Goal: Task Accomplishment & Management: Complete application form

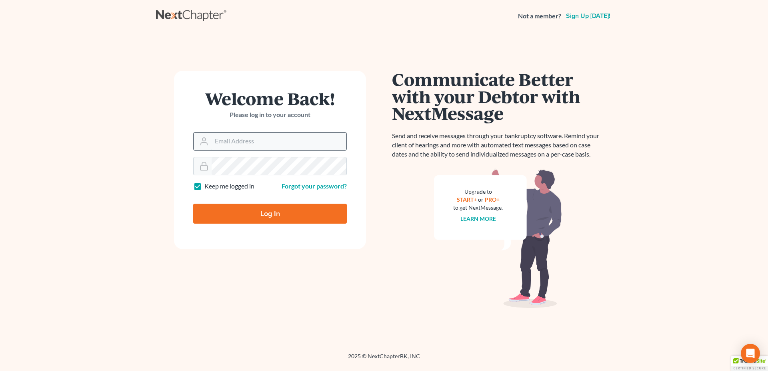
click at [293, 141] on input "Email Address" at bounding box center [279, 142] width 135 height 18
type input "[PERSON_NAME][EMAIL_ADDRESS][DOMAIN_NAME]"
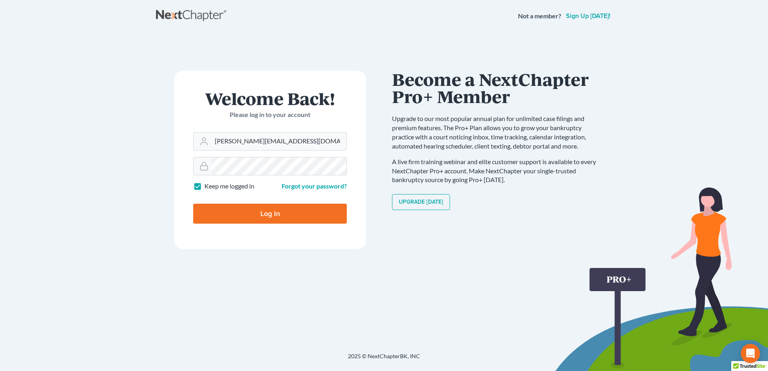
click at [277, 214] on input "Log In" at bounding box center [270, 214] width 154 height 20
type input "Thinking..."
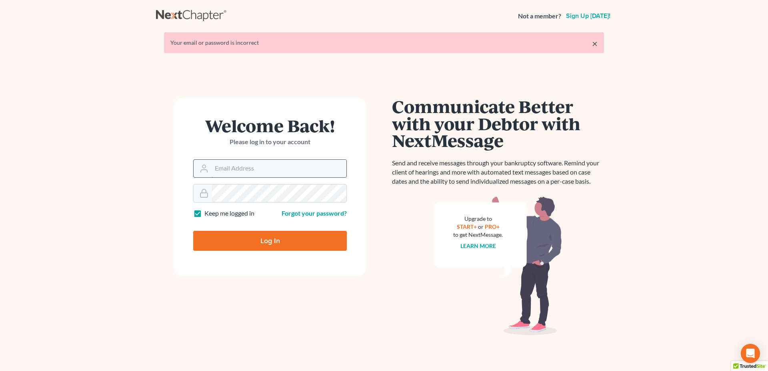
click at [250, 168] on input "Email Address" at bounding box center [279, 169] width 135 height 18
type input "[PERSON_NAME][EMAIL_ADDRESS][DOMAIN_NAME]"
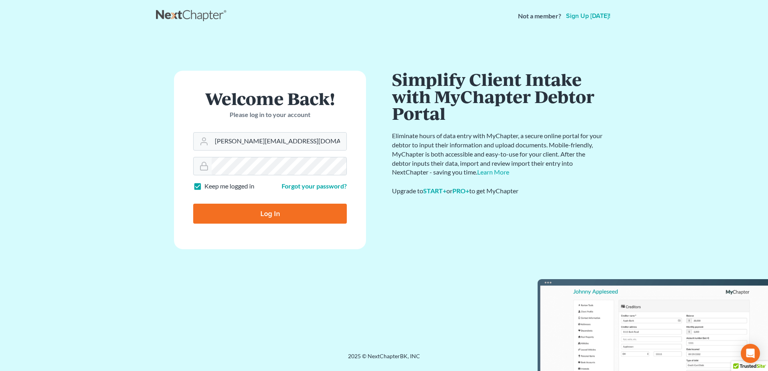
click at [277, 209] on input "Log In" at bounding box center [270, 214] width 154 height 20
type input "Thinking..."
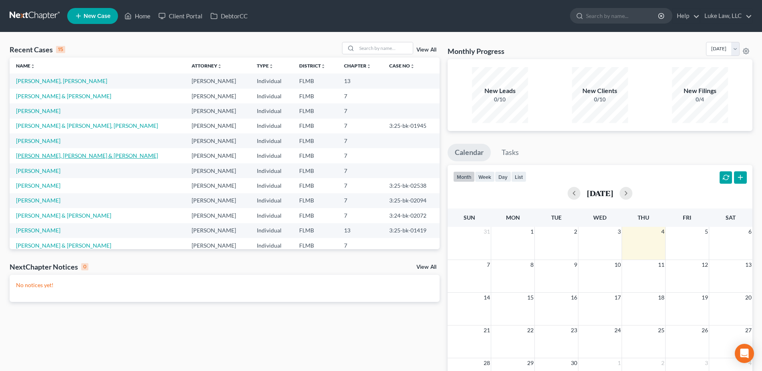
click at [87, 154] on link "[PERSON_NAME], [PERSON_NAME] & [PERSON_NAME]" at bounding box center [87, 155] width 142 height 7
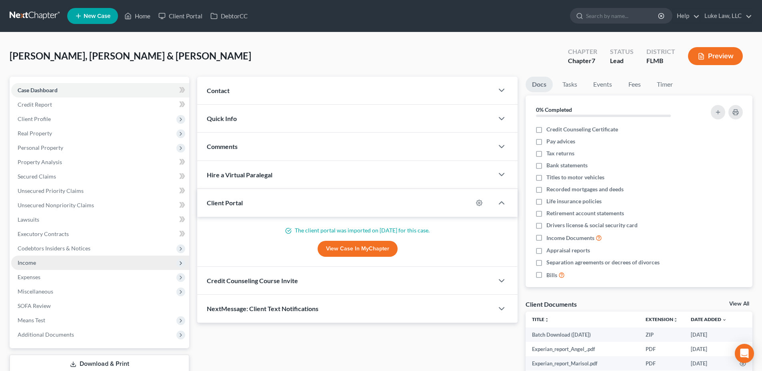
click at [27, 257] on span "Income" at bounding box center [100, 263] width 178 height 14
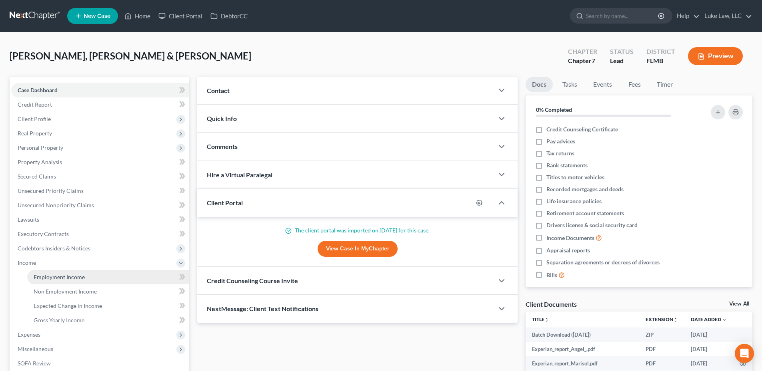
click at [84, 275] on link "Employment Income" at bounding box center [108, 277] width 162 height 14
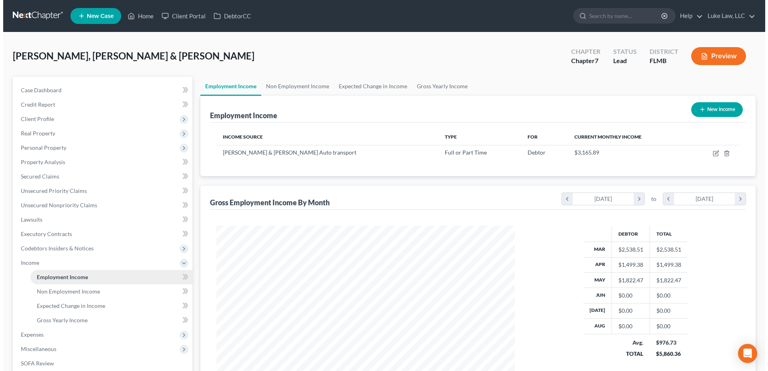
scroll to position [149, 314]
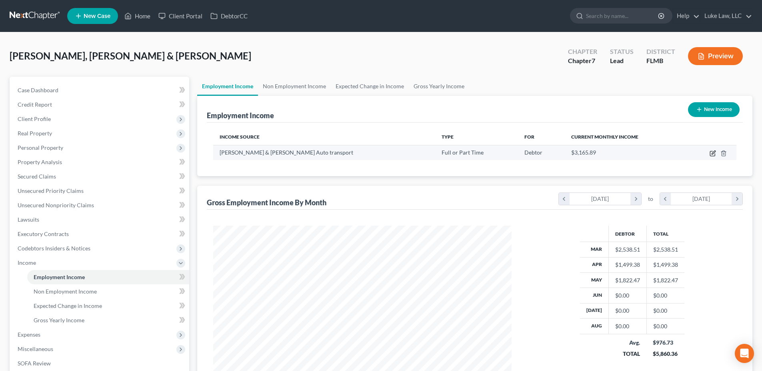
click at [713, 154] on icon "button" at bounding box center [712, 153] width 6 height 6
select select "0"
select select "4"
select select "3"
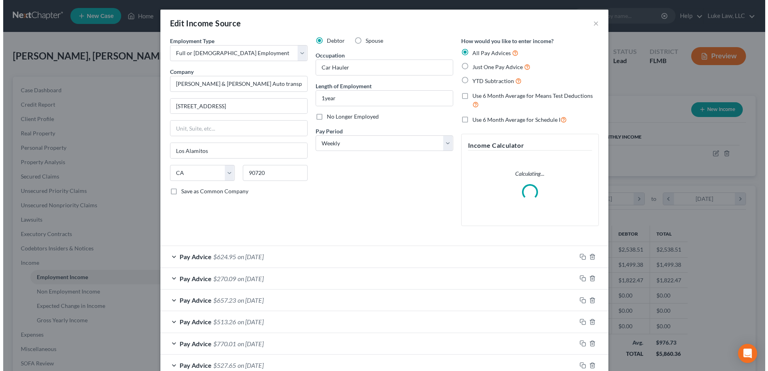
scroll to position [150, 317]
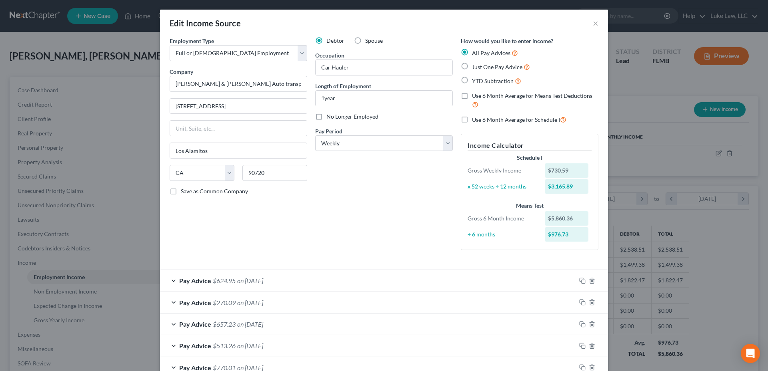
click at [326, 117] on label "No Longer Employed" at bounding box center [352, 117] width 52 height 8
click at [329, 117] on input "No Longer Employed" at bounding box center [331, 115] width 5 height 5
checkbox input "true"
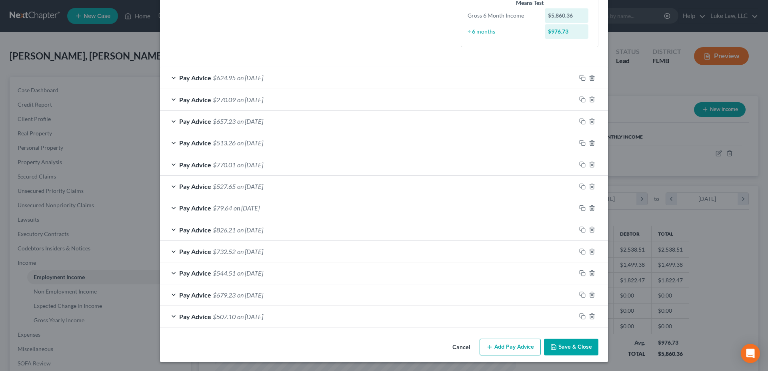
scroll to position [204, 0]
click at [592, 273] on line "button" at bounding box center [592, 274] width 0 height 2
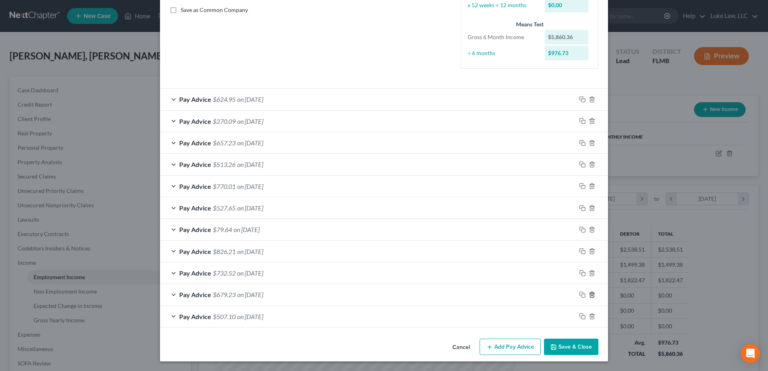
click at [591, 295] on line "button" at bounding box center [591, 296] width 0 height 2
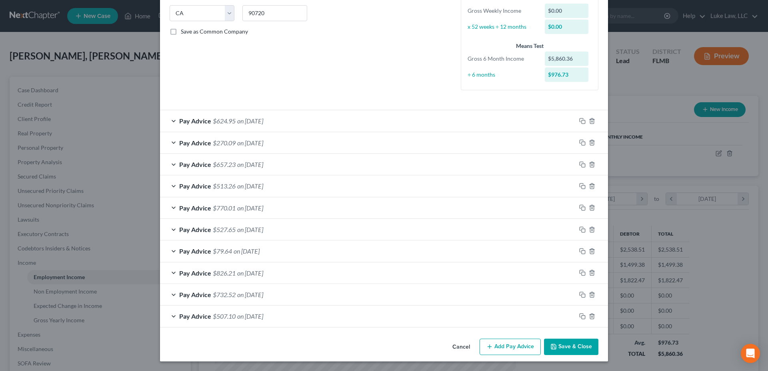
scroll to position [160, 0]
click at [590, 317] on icon "button" at bounding box center [592, 316] width 6 height 6
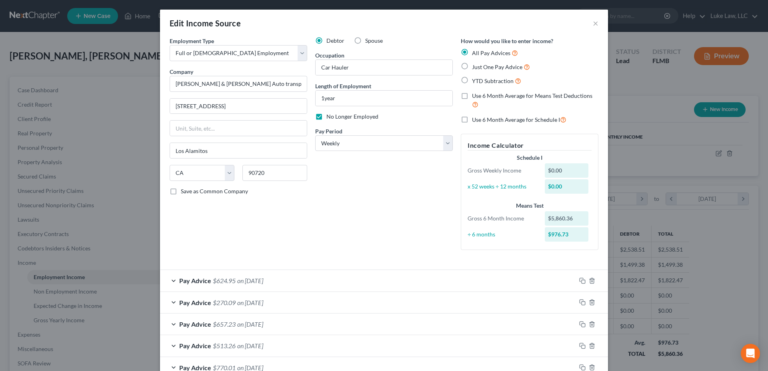
scroll to position [138, 0]
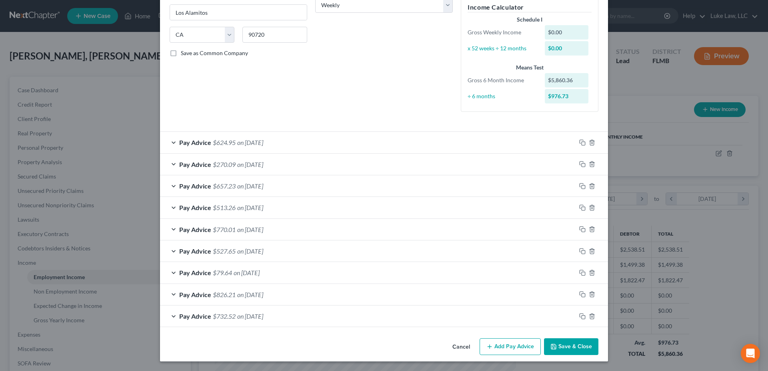
click at [507, 344] on button "Add Pay Advice" at bounding box center [509, 347] width 61 height 17
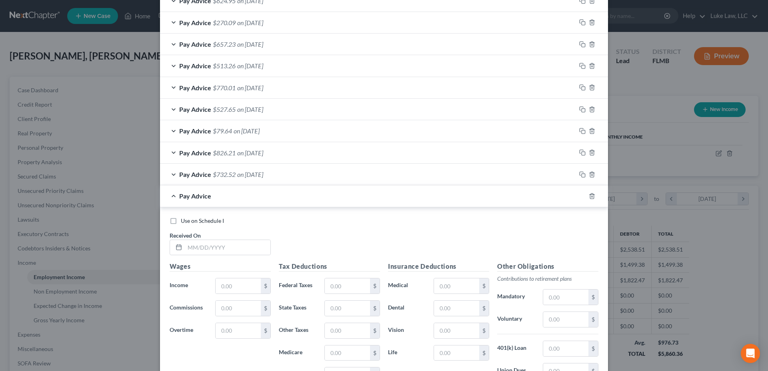
scroll to position [338, 0]
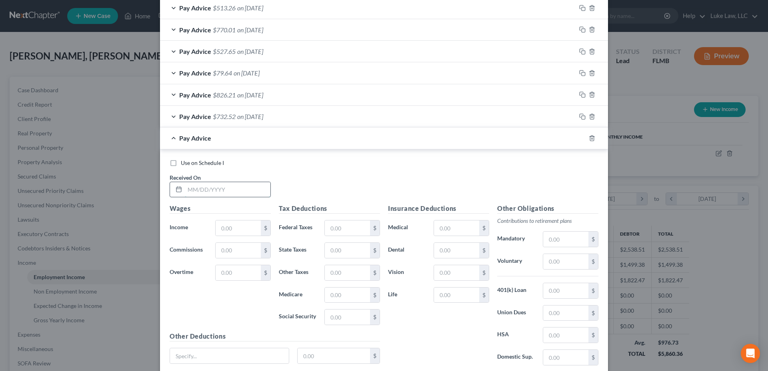
click at [206, 185] on input "text" at bounding box center [228, 189] width 86 height 15
type input "[DATE]"
click at [220, 227] on input "text" at bounding box center [238, 228] width 45 height 15
type input "132.00"
click at [341, 226] on input "text" at bounding box center [347, 228] width 45 height 15
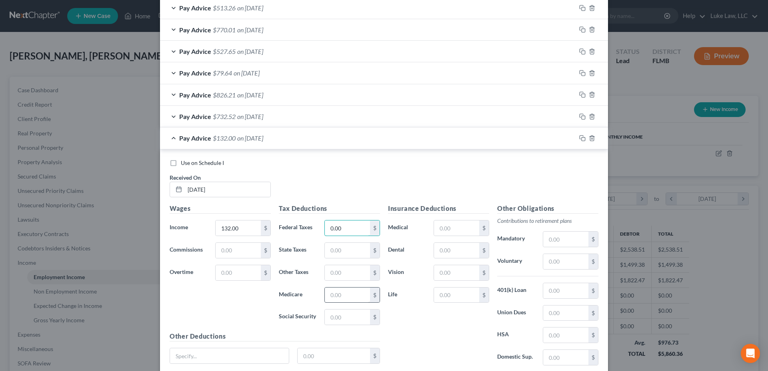
type input "0.00"
click at [336, 295] on input "text" at bounding box center [347, 295] width 45 height 15
type input "1.70"
click at [331, 317] on input "text" at bounding box center [347, 317] width 45 height 15
type input "7.28"
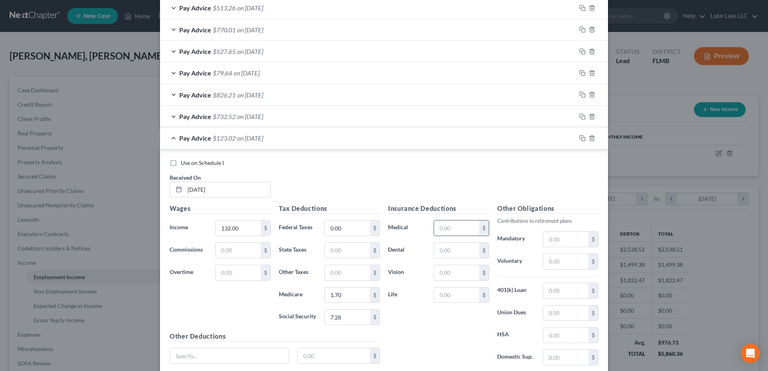
click at [442, 227] on input "text" at bounding box center [456, 228] width 45 height 15
click at [248, 228] on input "132.00" at bounding box center [238, 228] width 45 height 15
type input "134.31"
click at [555, 257] on input "text" at bounding box center [565, 261] width 45 height 15
type input "6.60"
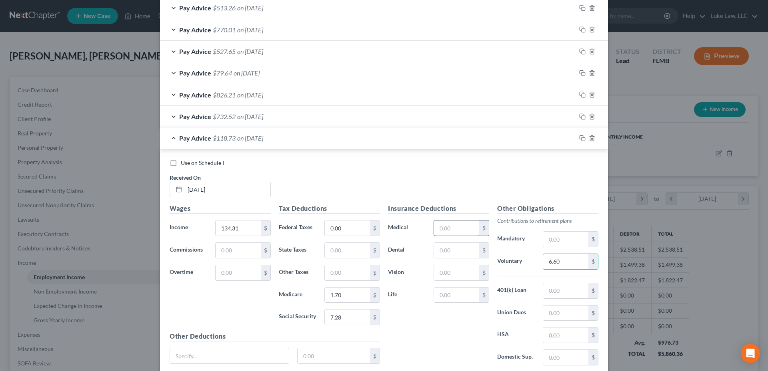
click at [439, 230] on input "text" at bounding box center [456, 228] width 45 height 15
type input "13.00"
click at [440, 272] on input "text" at bounding box center [456, 272] width 45 height 15
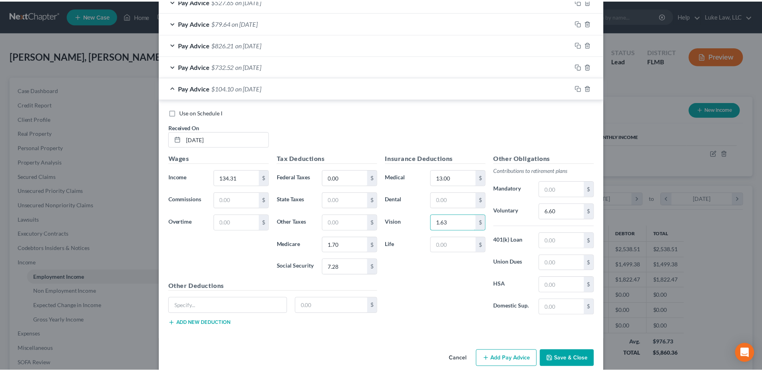
scroll to position [401, 0]
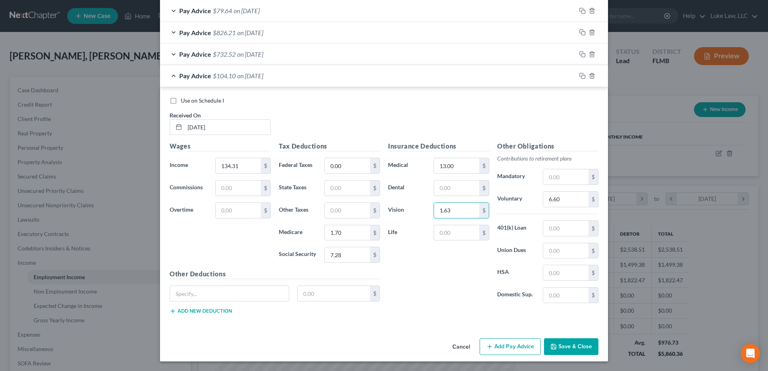
type input "1.63"
click at [575, 353] on button "Save & Close" at bounding box center [571, 347] width 54 height 17
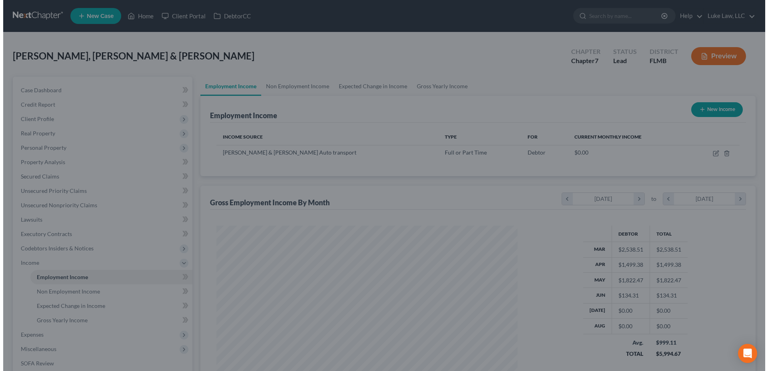
scroll to position [399699, 399533]
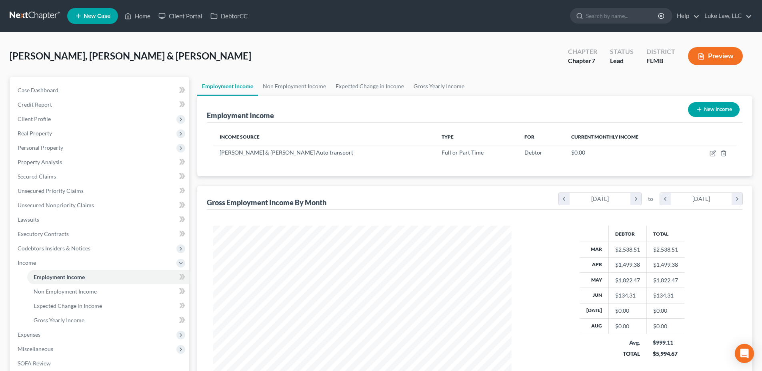
click at [705, 105] on button "New Income" at bounding box center [714, 109] width 52 height 15
select select "0"
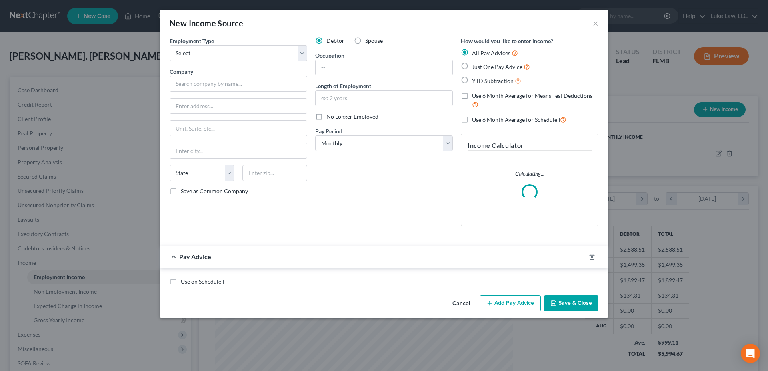
scroll to position [150, 317]
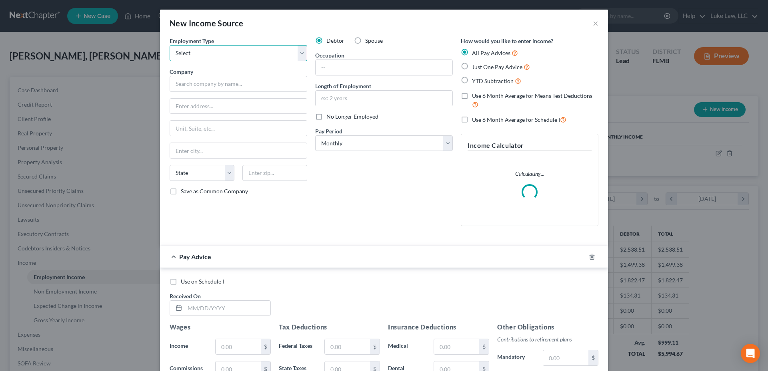
click at [299, 50] on select "Select Full or [DEMOGRAPHIC_DATA] Employment Self Employment" at bounding box center [239, 53] width 138 height 16
select select "0"
click at [170, 45] on select "Select Full or [DEMOGRAPHIC_DATA] Employment Self Employment" at bounding box center [239, 53] width 138 height 16
click at [205, 81] on input "text" at bounding box center [239, 84] width 138 height 16
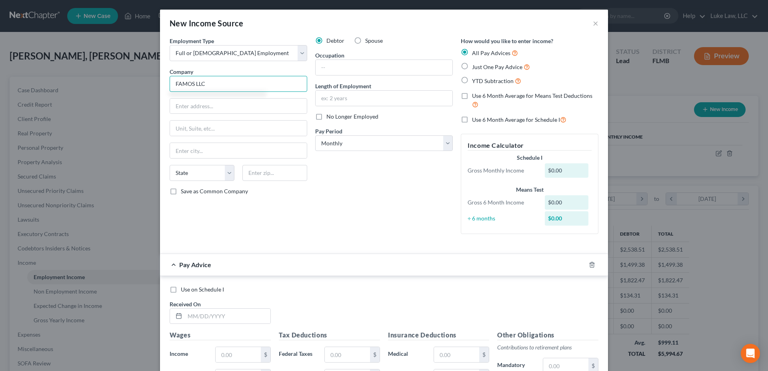
type input "FAMOS LLC"
type input "[STREET_ADDRESS][PERSON_NAME]"
type input "Suite 125"
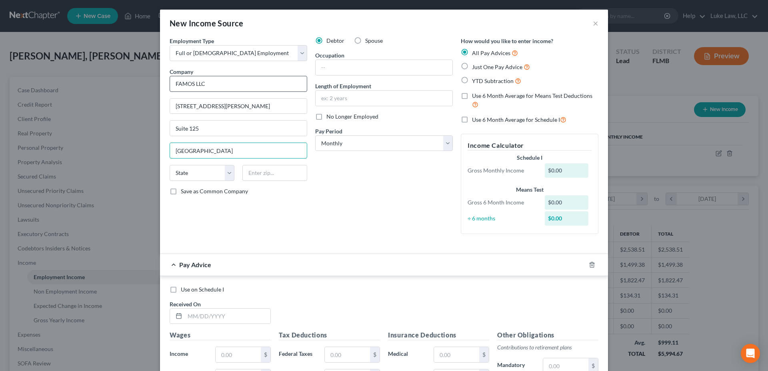
type input "[GEOGRAPHIC_DATA]"
select select "9"
type input "32065"
click at [336, 65] on input "text" at bounding box center [383, 67] width 137 height 15
click at [320, 96] on input "text" at bounding box center [383, 98] width 137 height 15
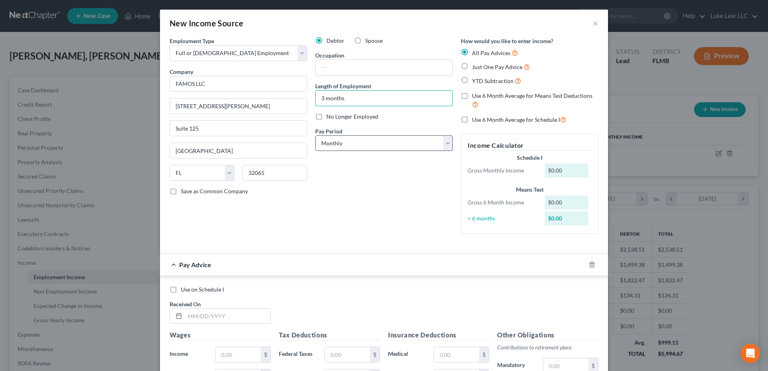
type input "3 months"
click at [443, 141] on select "Select Monthly Twice Monthly Every Other Week Weekly" at bounding box center [384, 144] width 138 height 16
click at [315, 136] on select "Select Monthly Twice Monthly Every Other Week Weekly" at bounding box center [384, 144] width 138 height 16
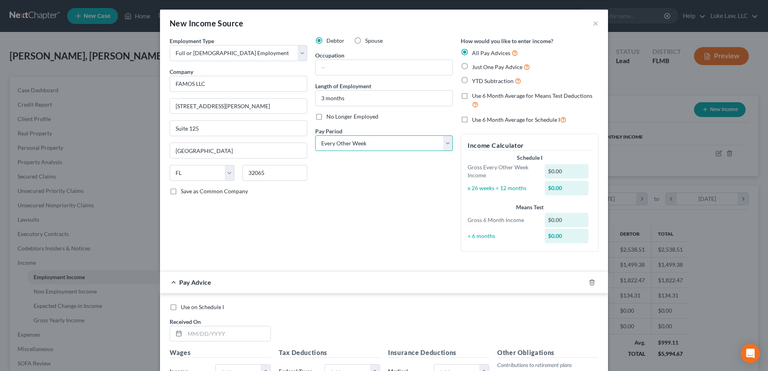
click at [448, 144] on select "Select Monthly Twice Monthly Every Other Week Weekly" at bounding box center [384, 144] width 138 height 16
select select "1"
click at [315, 136] on select "Select Monthly Twice Monthly Every Other Week Weekly" at bounding box center [384, 144] width 138 height 16
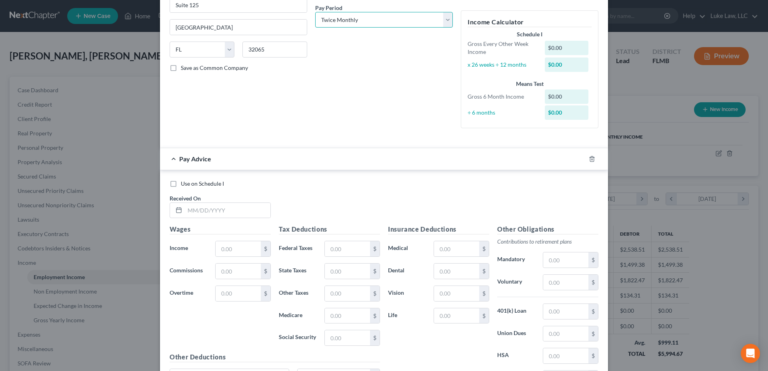
scroll to position [160, 0]
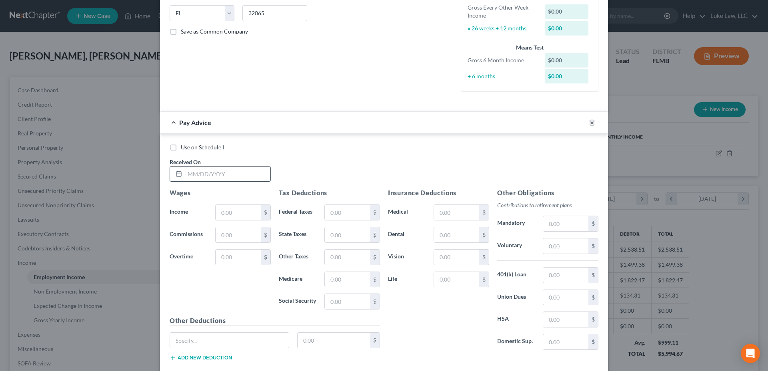
click at [204, 174] on input "text" at bounding box center [228, 174] width 86 height 15
type input "[DATE]"
type input "780.00"
click at [331, 210] on input "text" at bounding box center [347, 211] width 45 height 15
click at [326, 298] on input "text" at bounding box center [347, 300] width 45 height 15
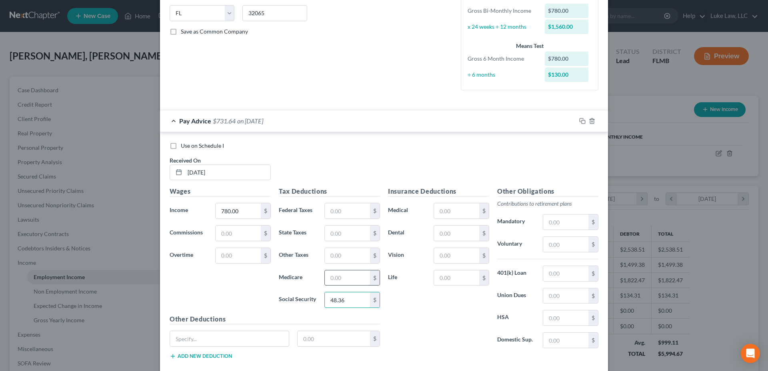
type input "48.36"
click at [330, 278] on input "text" at bounding box center [347, 278] width 45 height 15
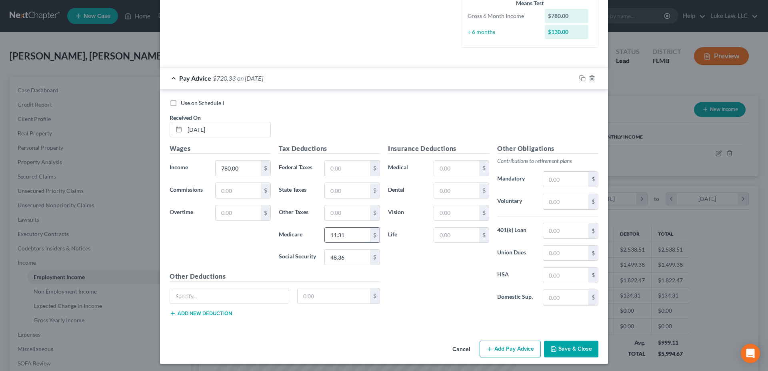
scroll to position [205, 0]
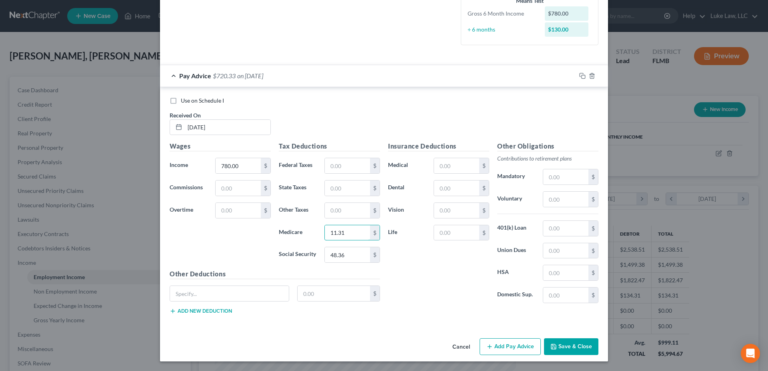
type input "11.31"
click at [517, 350] on button "Add Pay Advice" at bounding box center [509, 347] width 61 height 17
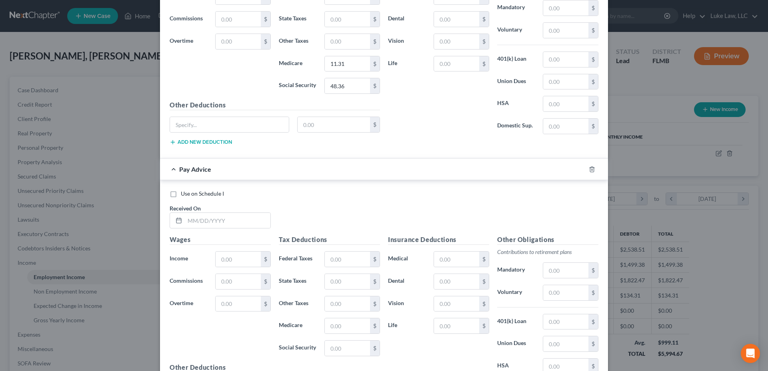
scroll to position [405, 0]
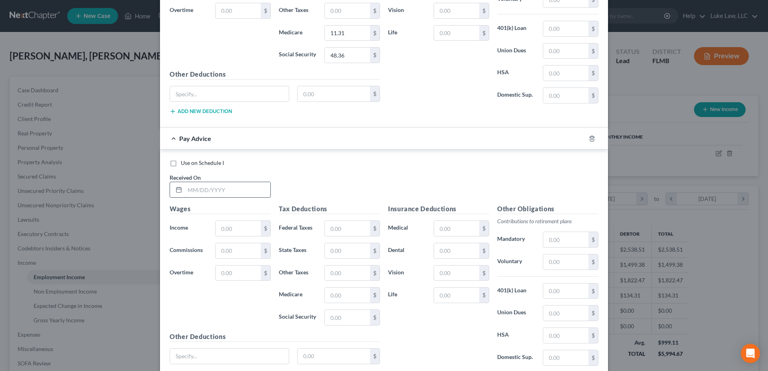
click at [212, 189] on input "text" at bounding box center [228, 189] width 86 height 15
type input "[DATE]"
click at [220, 230] on input "text" at bounding box center [238, 228] width 45 height 15
type input "1,140.00"
click at [336, 295] on input "text" at bounding box center [347, 295] width 45 height 15
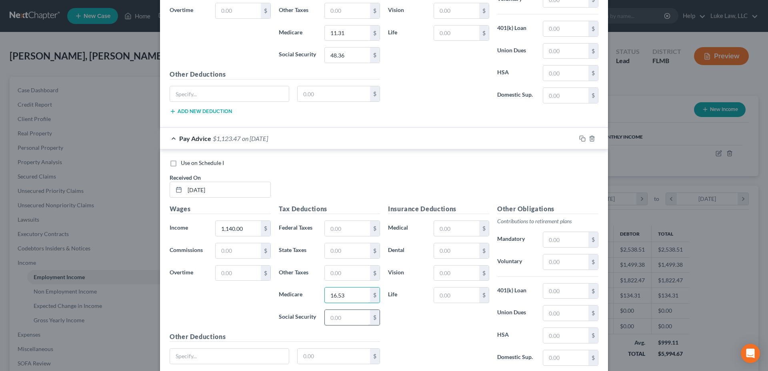
type input "16.53"
click at [338, 316] on input "text" at bounding box center [347, 317] width 45 height 15
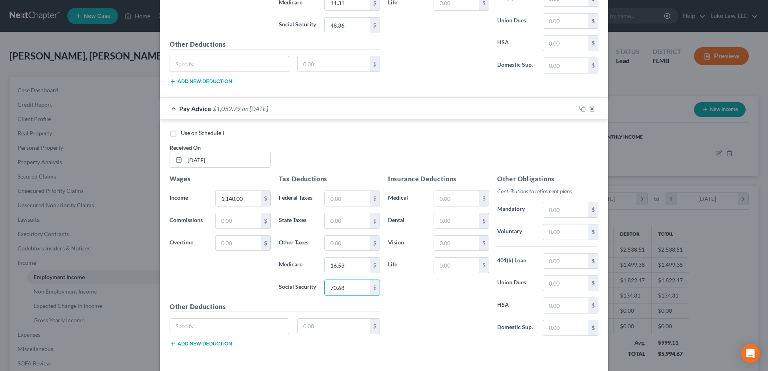
scroll to position [467, 0]
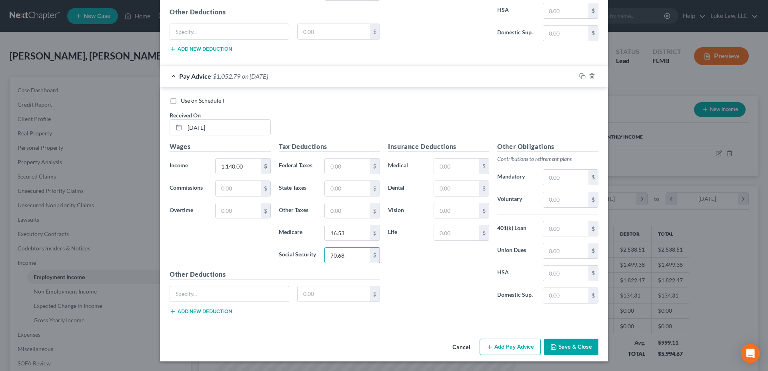
type input "70.68"
click at [512, 345] on button "Add Pay Advice" at bounding box center [509, 347] width 61 height 17
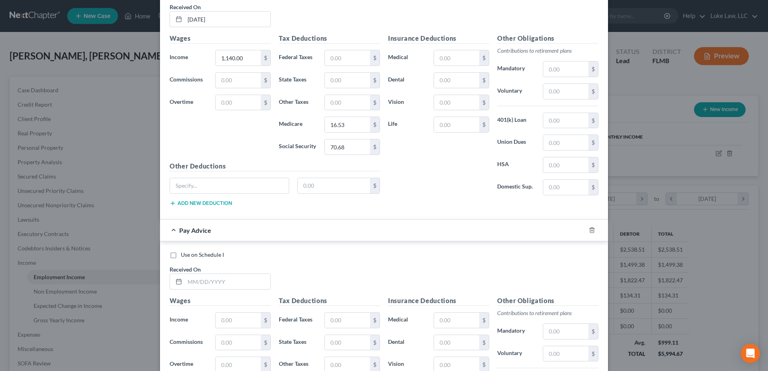
scroll to position [667, 0]
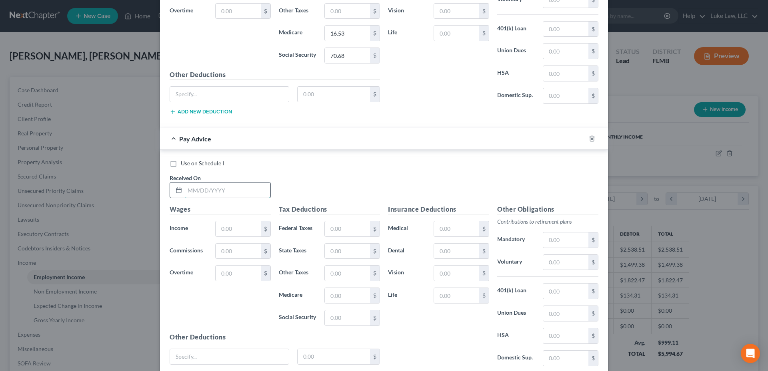
click at [207, 187] on input "text" at bounding box center [228, 190] width 86 height 15
type input "[DATE]"
type input "960.00"
click at [337, 295] on input "text" at bounding box center [347, 295] width 45 height 15
type input "13.92"
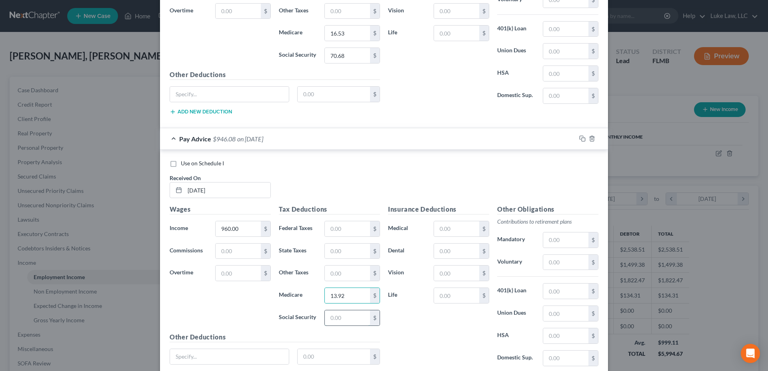
click at [341, 322] on input "text" at bounding box center [347, 318] width 45 height 15
type input "59.52"
click at [439, 225] on input "text" at bounding box center [456, 229] width 45 height 15
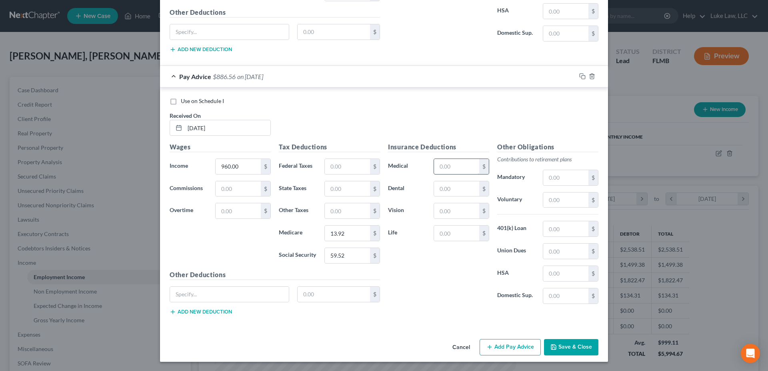
scroll to position [730, 0]
click at [500, 343] on button "Add Pay Advice" at bounding box center [509, 347] width 61 height 17
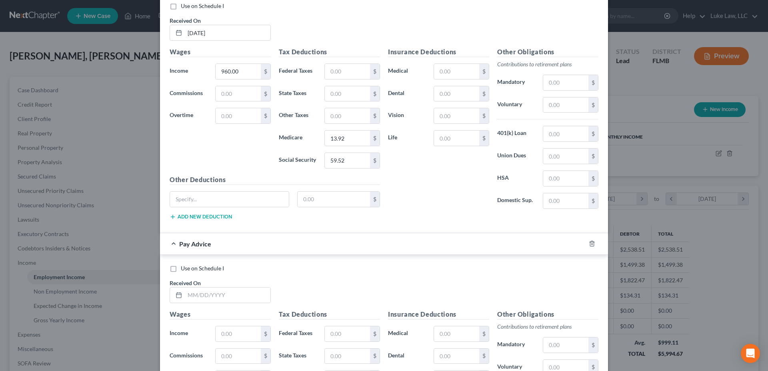
scroll to position [890, 0]
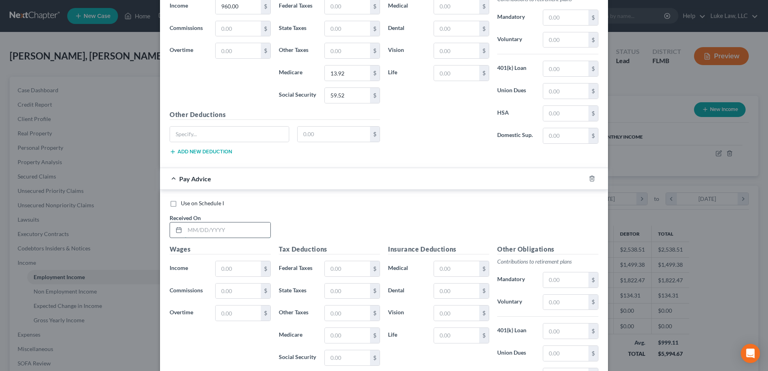
click at [226, 226] on input "text" at bounding box center [228, 230] width 86 height 15
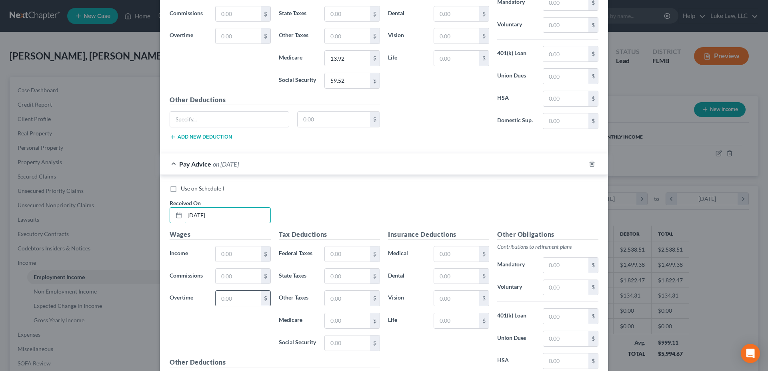
scroll to position [930, 0]
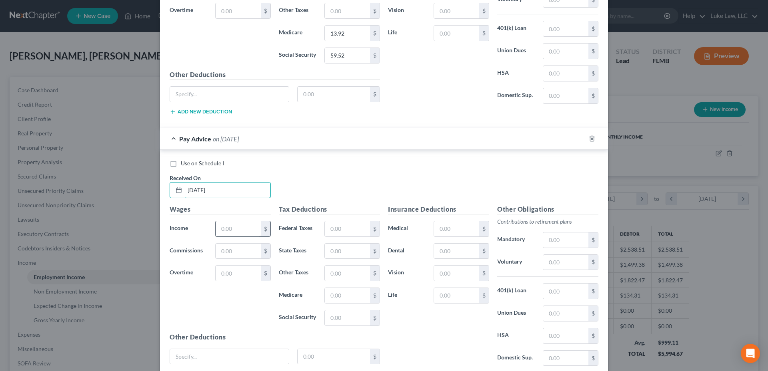
type input "[DATE]"
click at [235, 229] on input "text" at bounding box center [238, 229] width 45 height 15
type input "1,340.00"
click at [340, 226] on input "text" at bounding box center [347, 229] width 45 height 15
click at [331, 295] on input "text" at bounding box center [347, 295] width 45 height 15
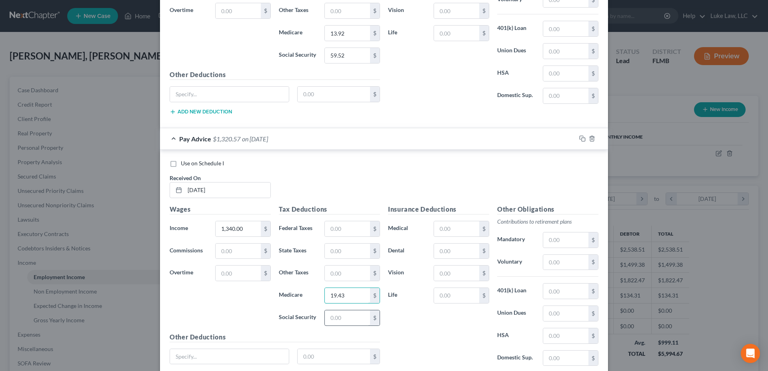
type input "19.43"
click at [326, 322] on input "text" at bounding box center [347, 318] width 45 height 15
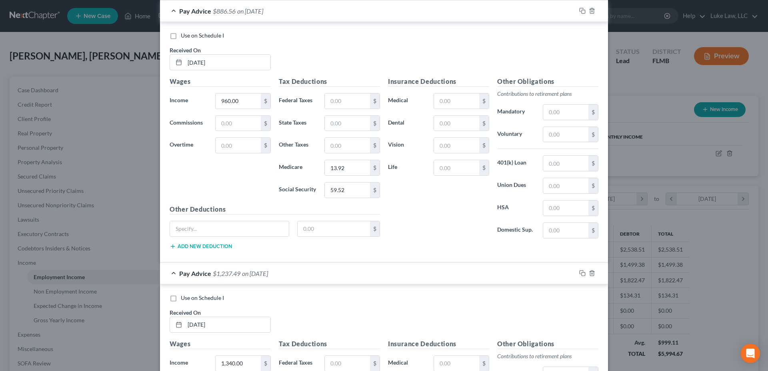
scroll to position [913, 0]
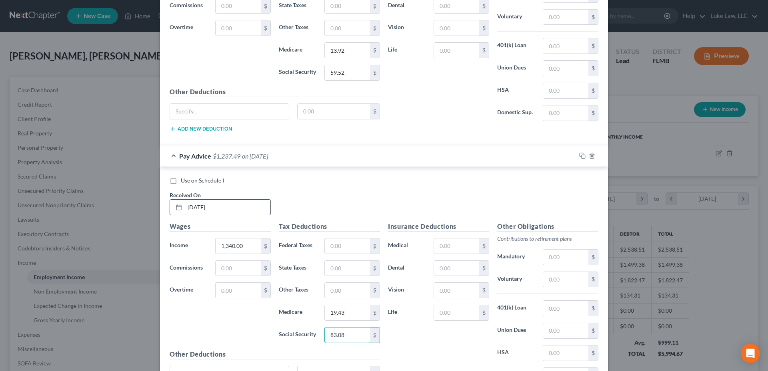
type input "83.08"
click at [198, 208] on input "[DATE]" at bounding box center [228, 207] width 86 height 15
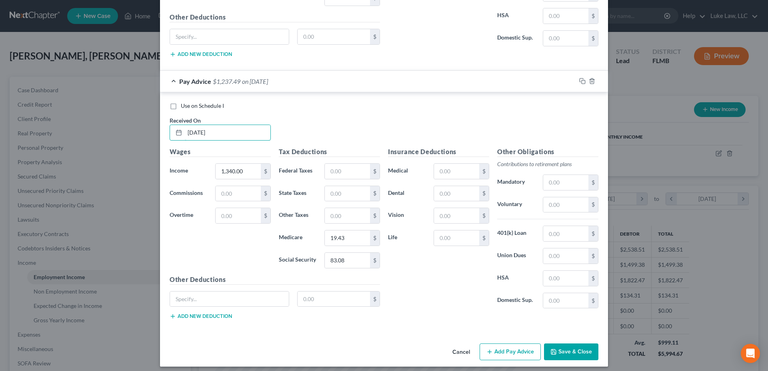
scroll to position [993, 0]
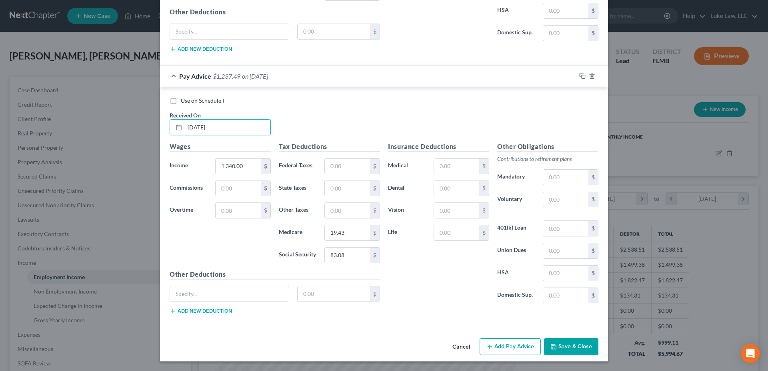
type input "[DATE]"
click at [503, 349] on button "Add Pay Advice" at bounding box center [509, 347] width 61 height 17
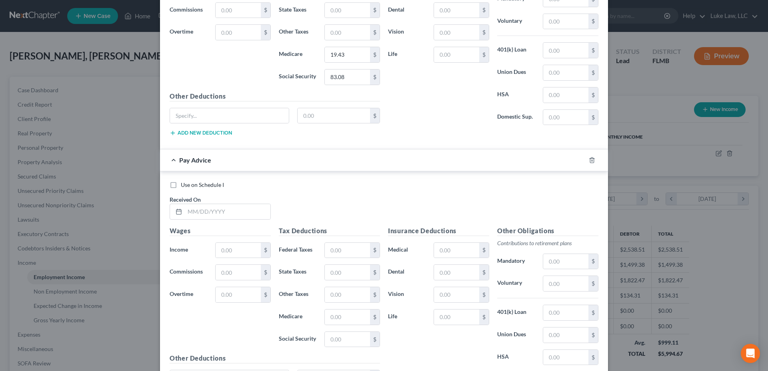
scroll to position [1193, 0]
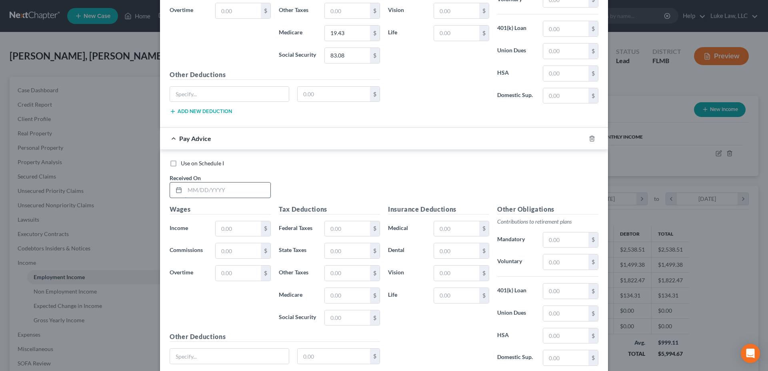
click at [218, 191] on input "text" at bounding box center [228, 190] width 86 height 15
type input "[DATE]"
click at [235, 228] on input "text" at bounding box center [238, 229] width 45 height 15
type input "890.00"
click at [329, 294] on input "text" at bounding box center [347, 295] width 45 height 15
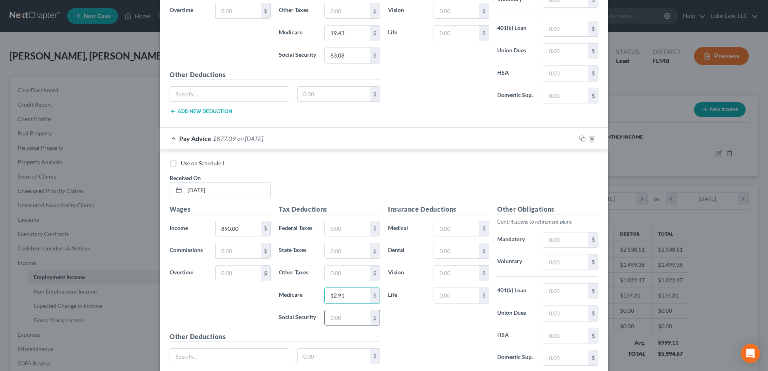
type input "12.91"
click at [330, 317] on input "text" at bounding box center [347, 318] width 45 height 15
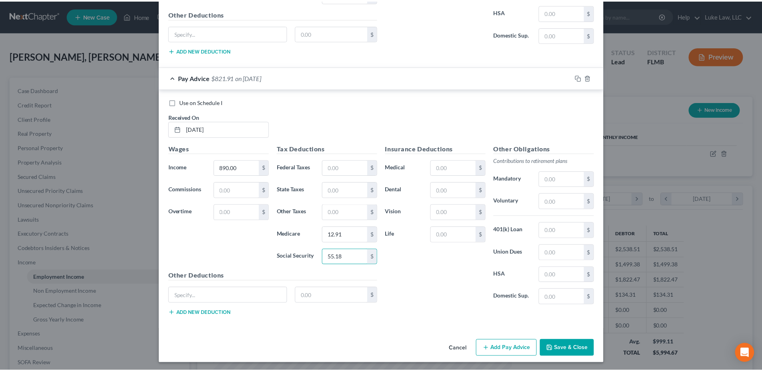
scroll to position [1256, 0]
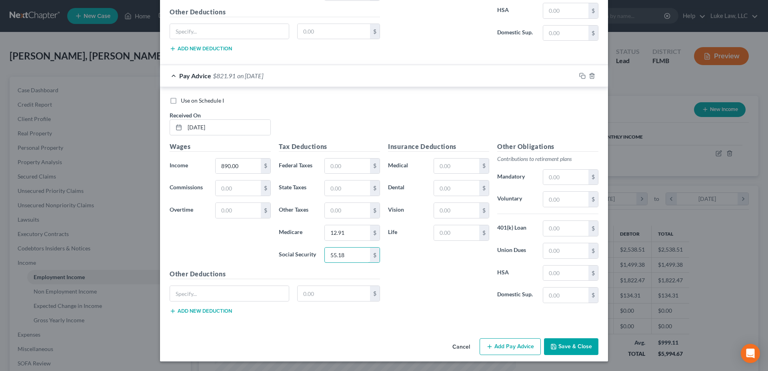
type input "55.18"
click at [574, 352] on button "Save & Close" at bounding box center [571, 347] width 54 height 17
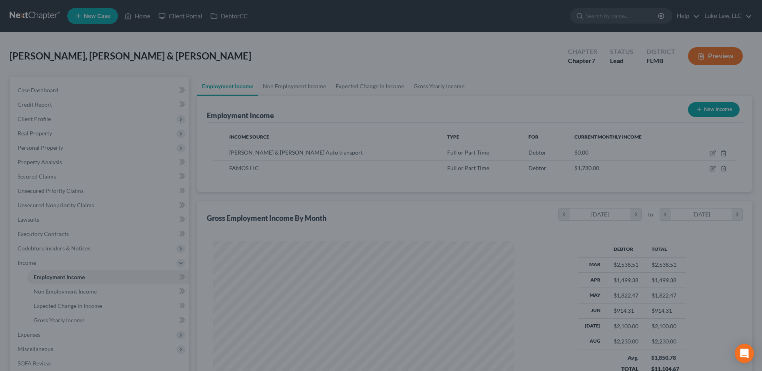
scroll to position [399699, 399533]
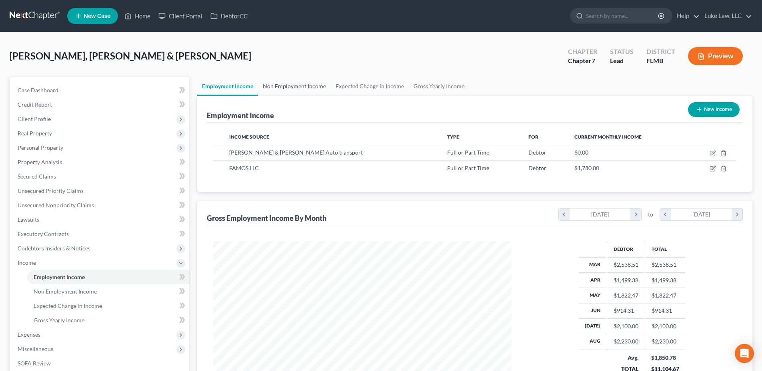
click at [314, 87] on link "Non Employment Income" at bounding box center [294, 86] width 73 height 19
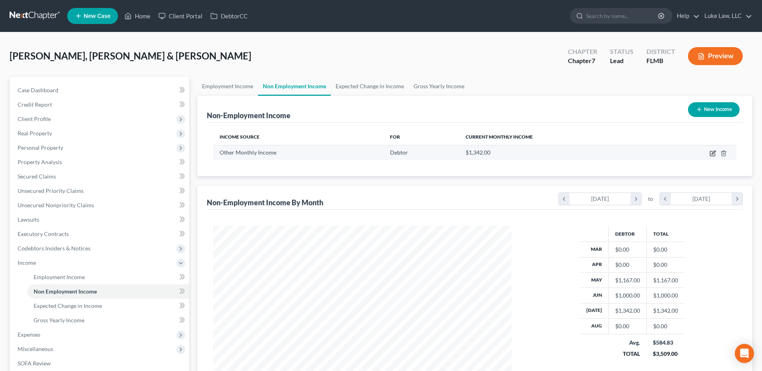
click at [713, 154] on icon "button" at bounding box center [713, 153] width 4 height 4
select select "13"
select select "0"
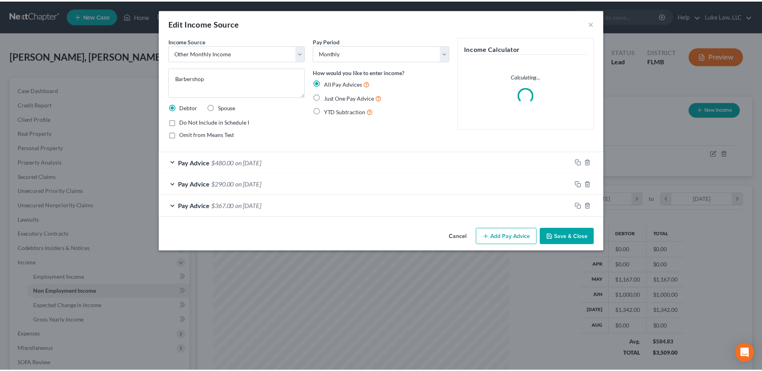
scroll to position [150, 317]
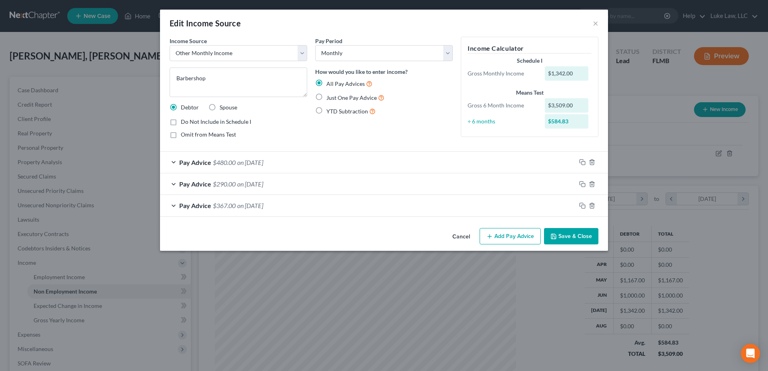
click at [173, 206] on div "Pay Advice $367.00 on [DATE]" at bounding box center [368, 205] width 416 height 21
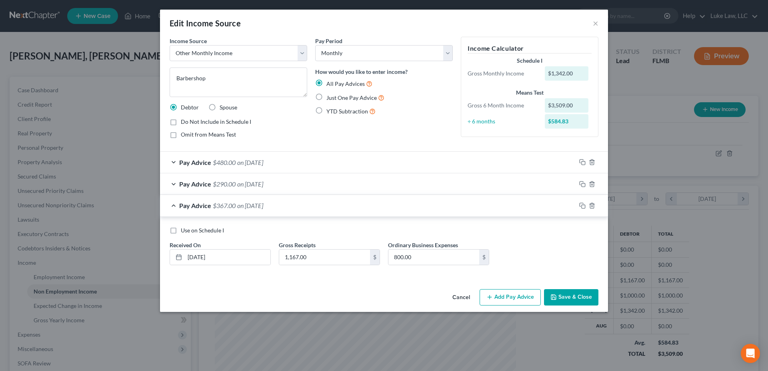
click at [173, 206] on div "Pay Advice $367.00 on [DATE]" at bounding box center [368, 205] width 416 height 21
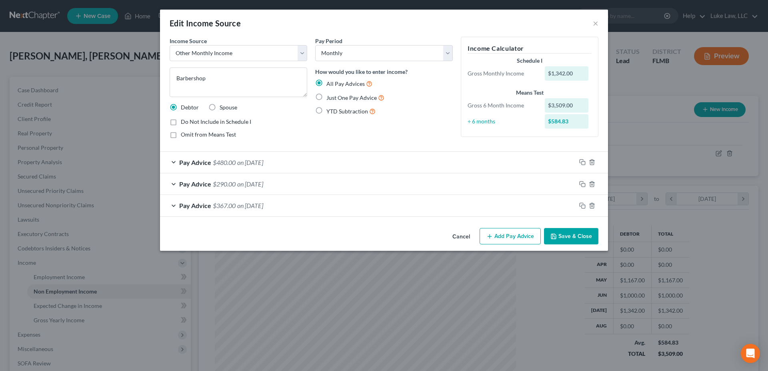
click at [174, 184] on div "Pay Advice $290.00 on [DATE]" at bounding box center [368, 184] width 416 height 21
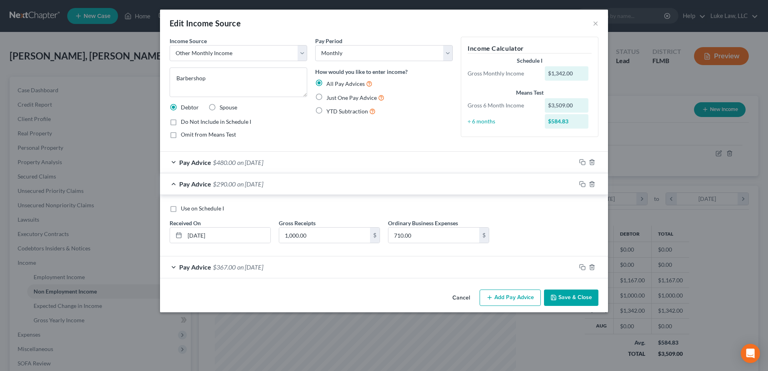
click at [174, 184] on div "Pay Advice $290.00 on [DATE]" at bounding box center [368, 184] width 416 height 21
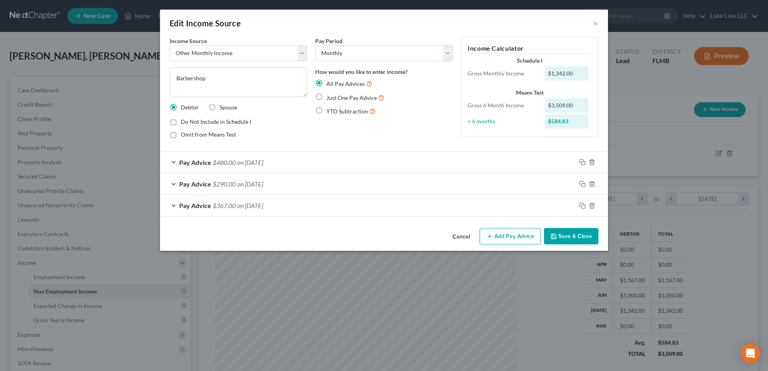
click at [177, 161] on div "Pay Advice $480.00 on [DATE]" at bounding box center [368, 162] width 416 height 21
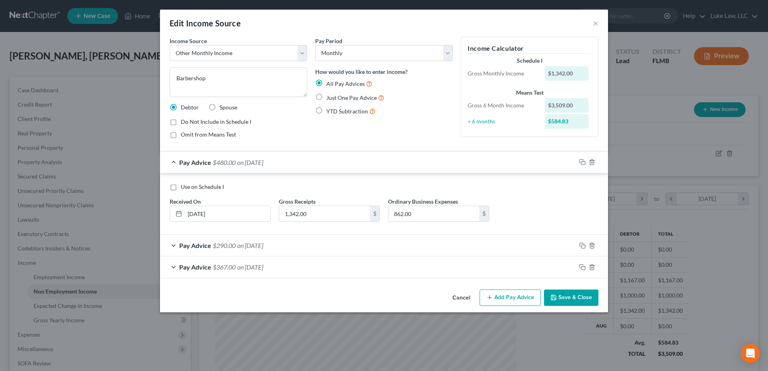
click at [583, 299] on button "Save & Close" at bounding box center [571, 298] width 54 height 17
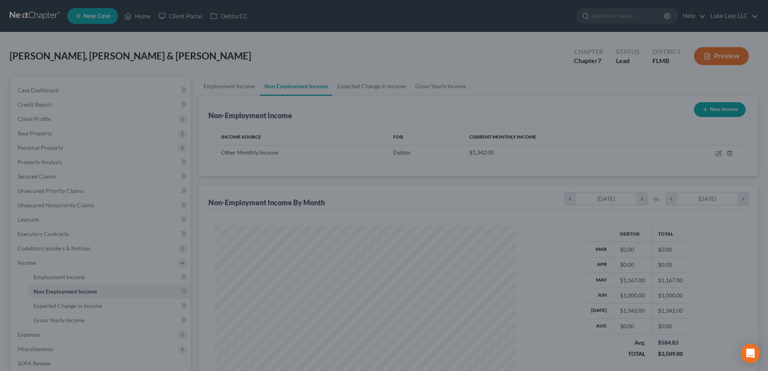
scroll to position [399699, 399533]
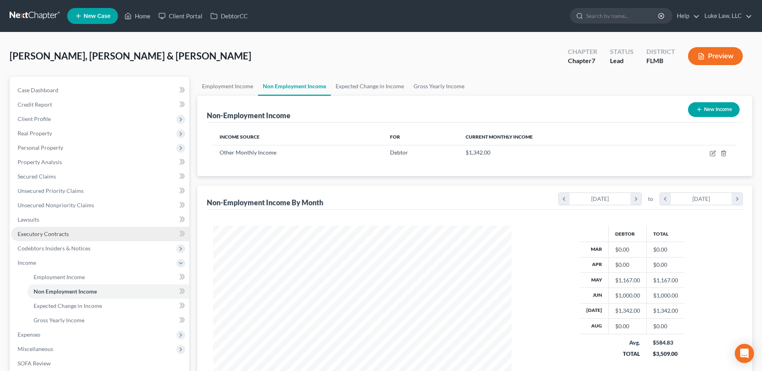
click at [71, 234] on link "Executory Contracts" at bounding box center [100, 234] width 178 height 14
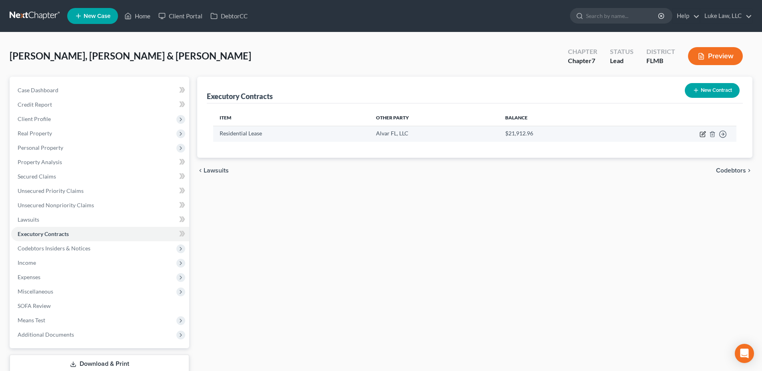
click at [701, 134] on icon "button" at bounding box center [702, 134] width 6 height 6
select select "3"
select select "28"
select select "2"
select select "0"
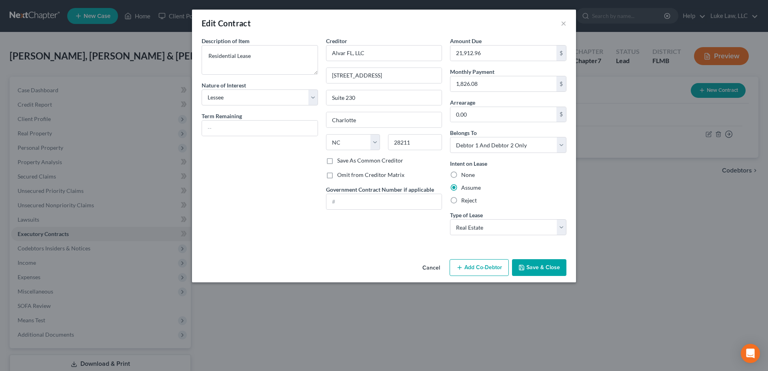
click at [461, 202] on label "Reject" at bounding box center [469, 201] width 16 height 8
click at [464, 202] on input "Reject" at bounding box center [466, 199] width 5 height 5
radio input "true"
click at [544, 269] on button "Save & Close" at bounding box center [539, 268] width 54 height 17
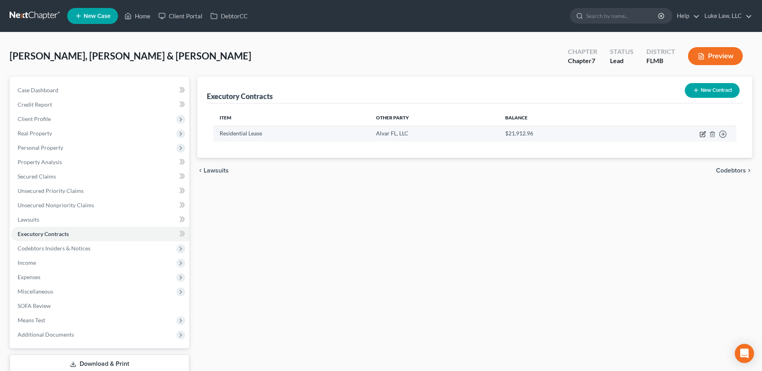
click at [701, 134] on icon "button" at bounding box center [702, 134] width 6 height 6
select select "3"
select select "28"
select select "2"
select select "0"
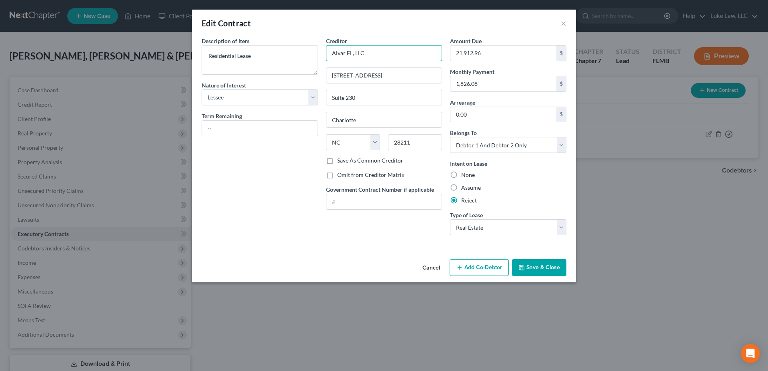
drag, startPoint x: 380, startPoint y: 54, endPoint x: 330, endPoint y: 54, distance: 50.0
click at [330, 54] on input "Alvar FL, LLC" at bounding box center [384, 53] width 116 height 16
drag, startPoint x: 343, startPoint y: 54, endPoint x: 374, endPoint y: 49, distance: 31.5
click at [374, 49] on input "Alvar FL, LLC" at bounding box center [384, 53] width 116 height 16
click at [545, 262] on button "Save & Close" at bounding box center [539, 268] width 54 height 17
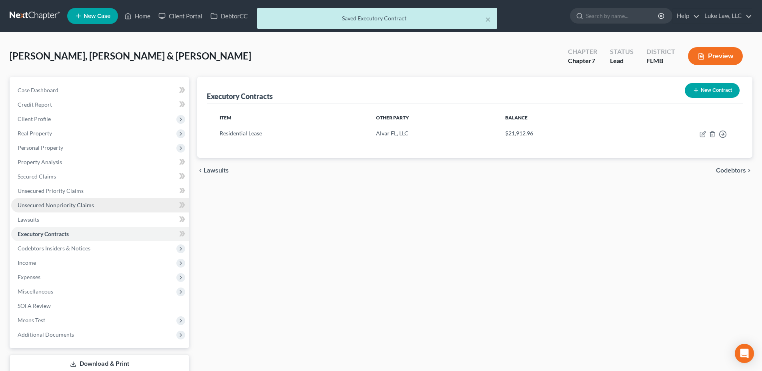
click at [81, 203] on span "Unsecured Nonpriority Claims" at bounding box center [56, 205] width 76 height 7
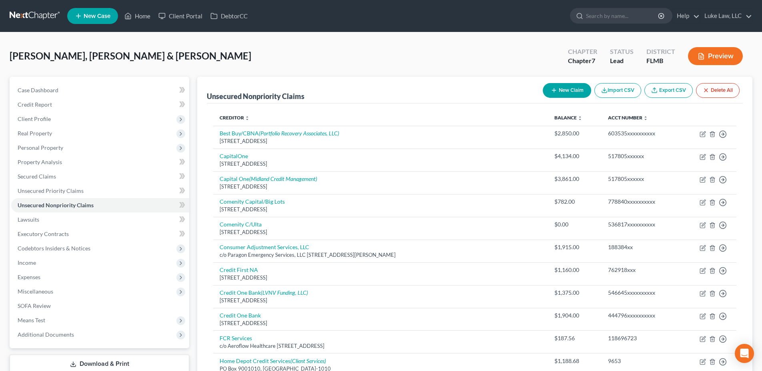
click at [558, 91] on button "New Claim" at bounding box center [567, 90] width 48 height 15
select select "2"
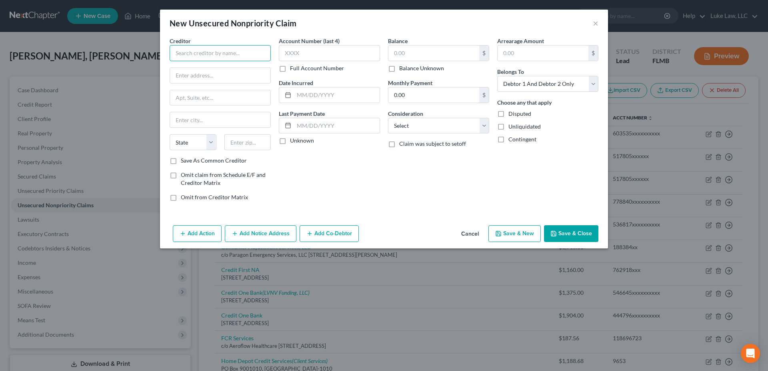
click at [197, 53] on input "text" at bounding box center [220, 53] width 101 height 16
type input "Alvar Fl, LLC"
type input "[STREET_ADDRESS]"
type input "Suite 230"
type input "Charlotte"
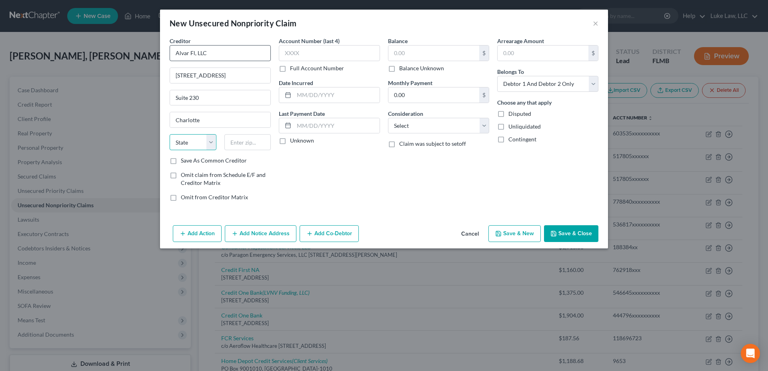
select select "28"
type input "28211"
click at [484, 123] on select "Select Cable / Satellite Services Collection Agency Credit Card Debt Debt Couns…" at bounding box center [438, 126] width 101 height 16
select select "14"
click at [388, 118] on select "Select Cable / Satellite Services Collection Agency Credit Card Debt Debt Couns…" at bounding box center [438, 126] width 101 height 16
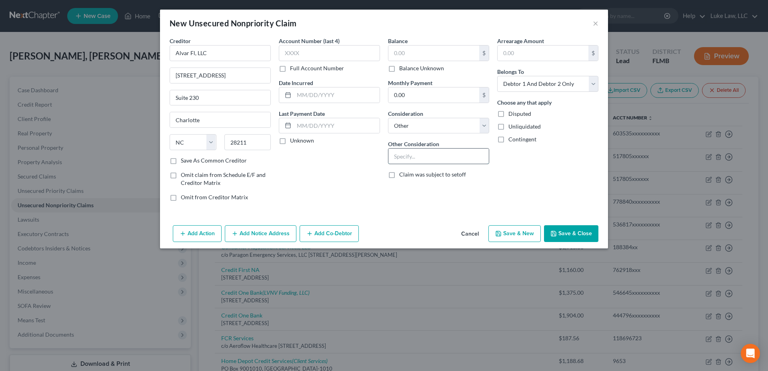
click at [405, 156] on input "text" at bounding box center [438, 156] width 100 height 15
type input "r"
type input "Residential Lease"
click at [300, 93] on input "text" at bounding box center [337, 95] width 86 height 15
type input "02/2025"
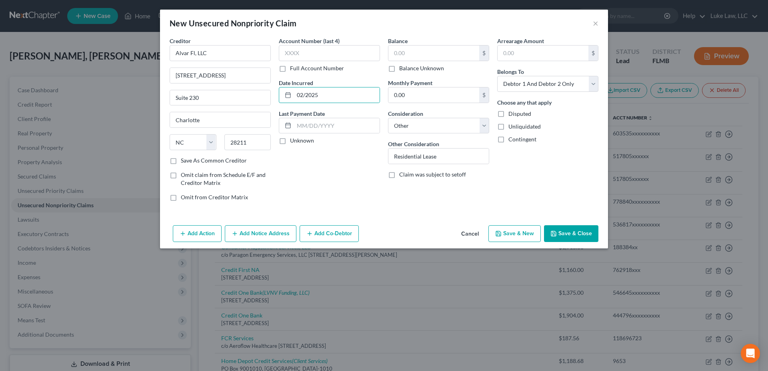
click at [562, 236] on button "Save & Close" at bounding box center [571, 234] width 54 height 17
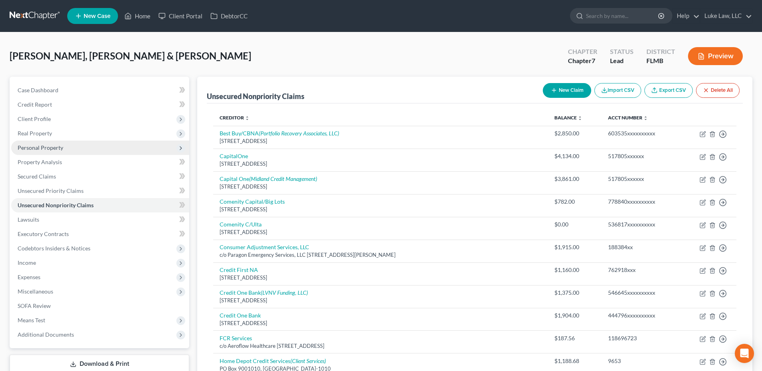
click at [54, 150] on span "Personal Property" at bounding box center [41, 147] width 46 height 7
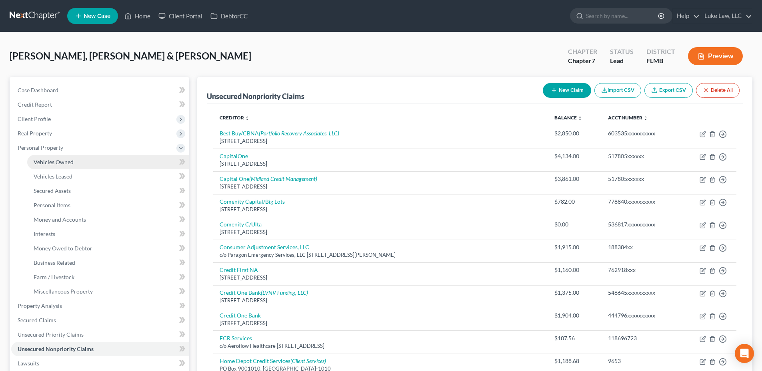
click at [56, 161] on span "Vehicles Owned" at bounding box center [54, 162] width 40 height 7
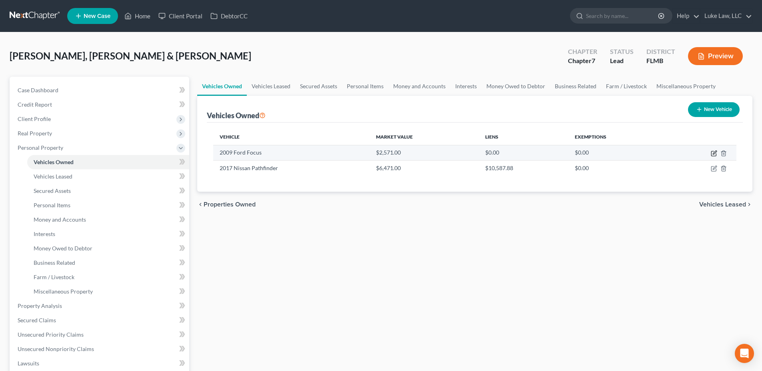
click at [715, 154] on icon "button" at bounding box center [714, 153] width 6 height 6
select select "0"
select select "17"
select select "2"
select select "3"
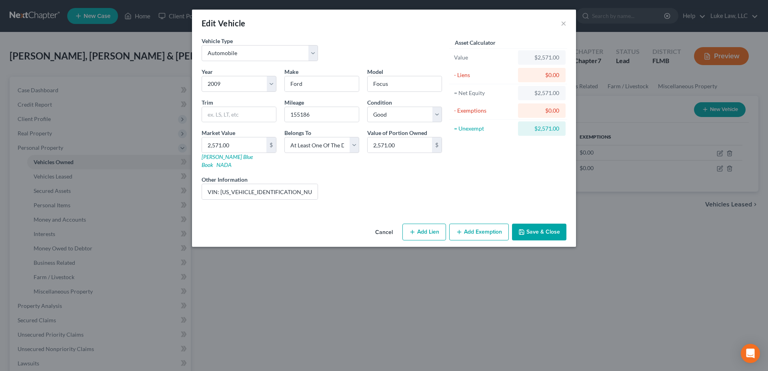
click at [547, 224] on button "Save & Close" at bounding box center [539, 232] width 54 height 17
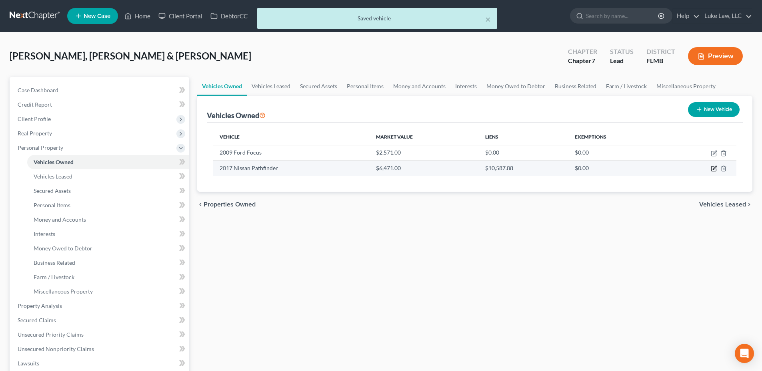
click at [715, 170] on icon "button" at bounding box center [714, 169] width 6 height 6
select select "0"
select select "9"
select select "2"
select select "0"
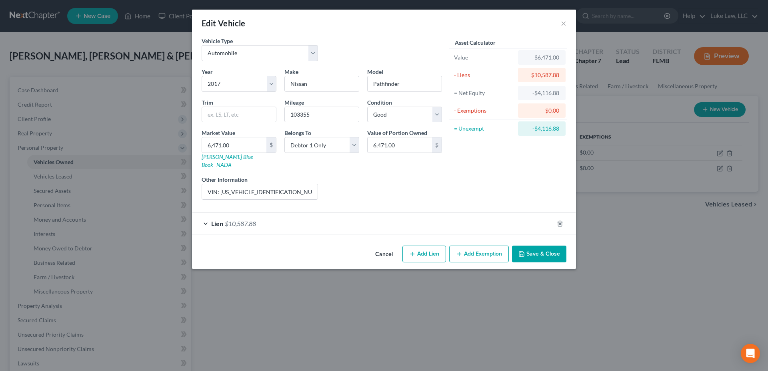
click at [206, 216] on div "Lien $10,587.88" at bounding box center [372, 223] width 361 height 21
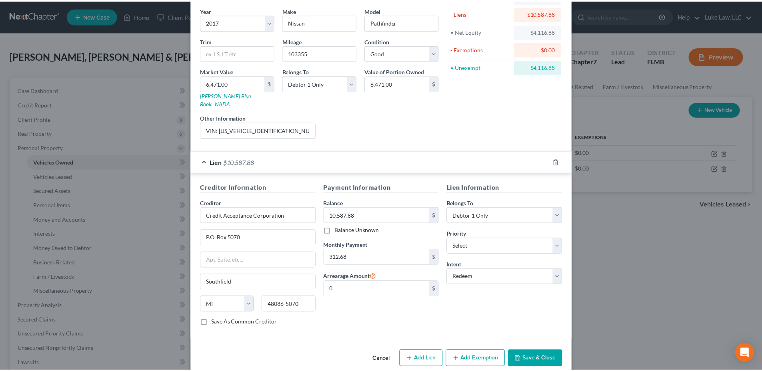
scroll to position [66, 0]
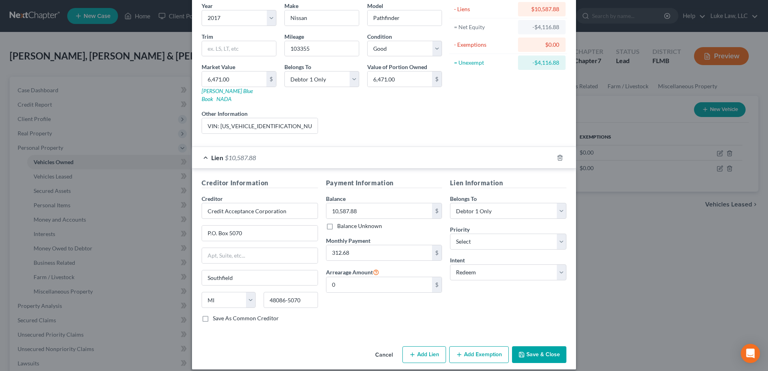
click at [542, 352] on button "Save & Close" at bounding box center [539, 355] width 54 height 17
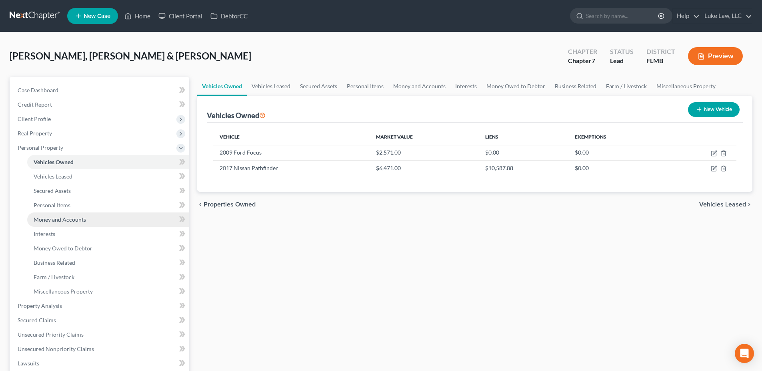
click at [70, 220] on span "Money and Accounts" at bounding box center [60, 219] width 52 height 7
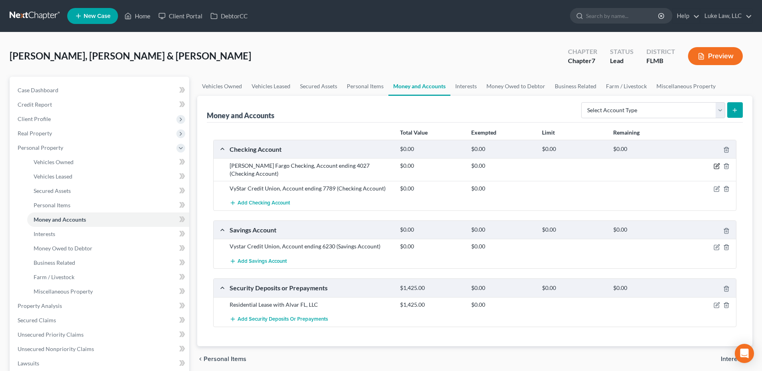
click at [719, 166] on icon "button" at bounding box center [716, 166] width 6 height 6
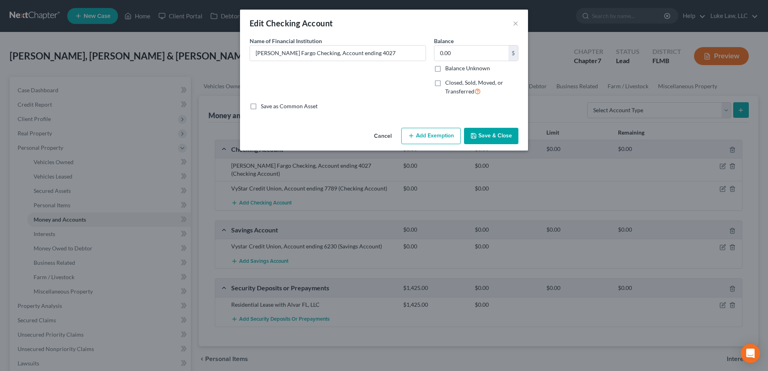
click at [487, 140] on button "Save & Close" at bounding box center [491, 136] width 54 height 17
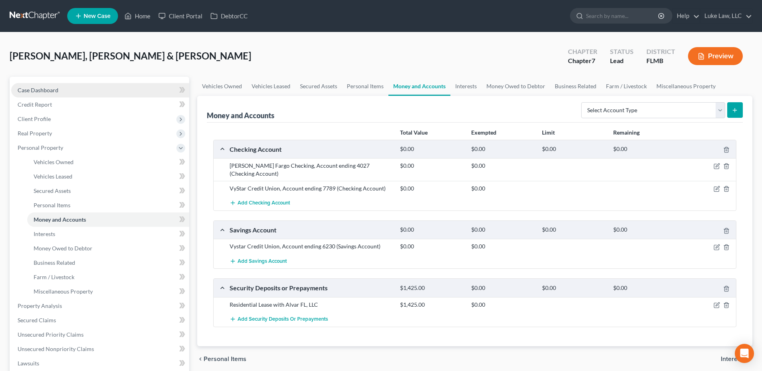
click at [49, 91] on span "Case Dashboard" at bounding box center [38, 90] width 41 height 7
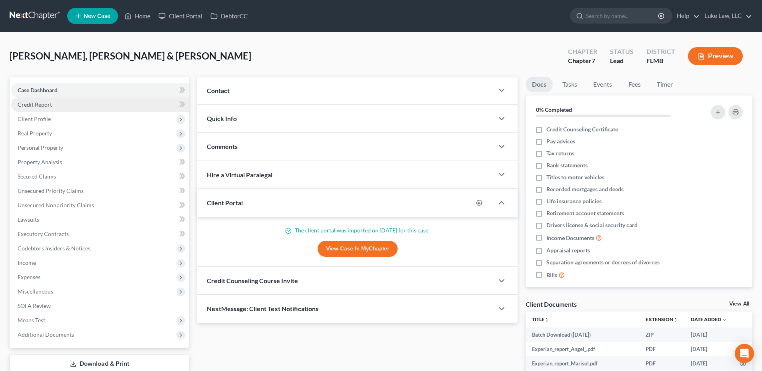
click at [47, 107] on span "Credit Report" at bounding box center [35, 104] width 34 height 7
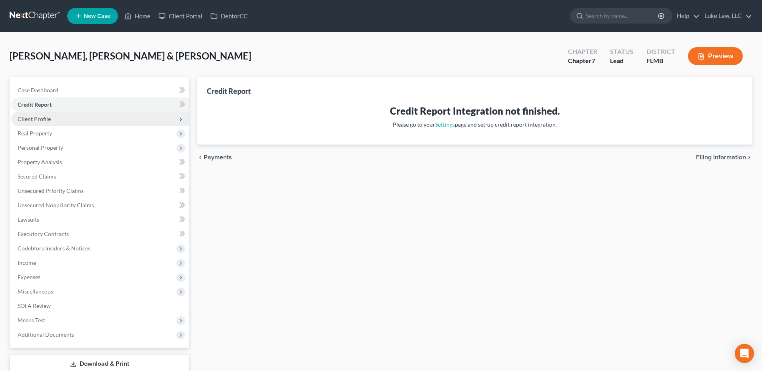
click at [59, 120] on span "Client Profile" at bounding box center [100, 119] width 178 height 14
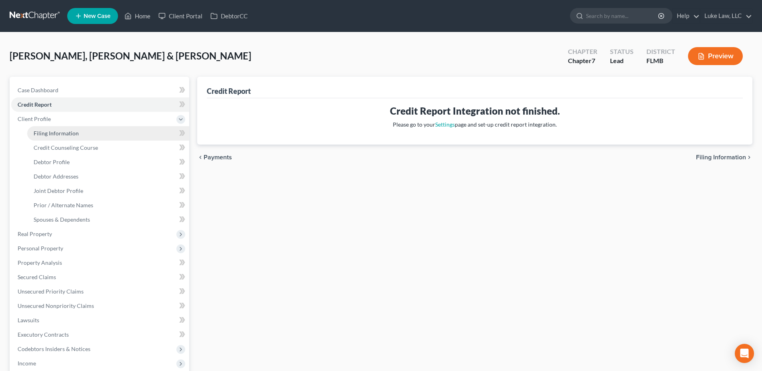
click at [70, 134] on span "Filing Information" at bounding box center [56, 133] width 45 height 7
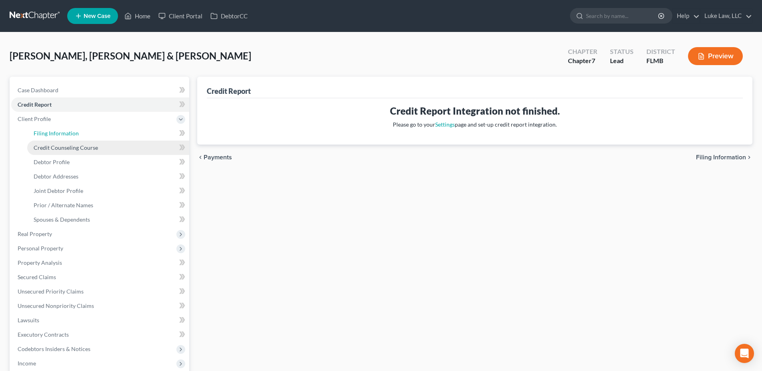
select select "1"
select select "0"
select select "9"
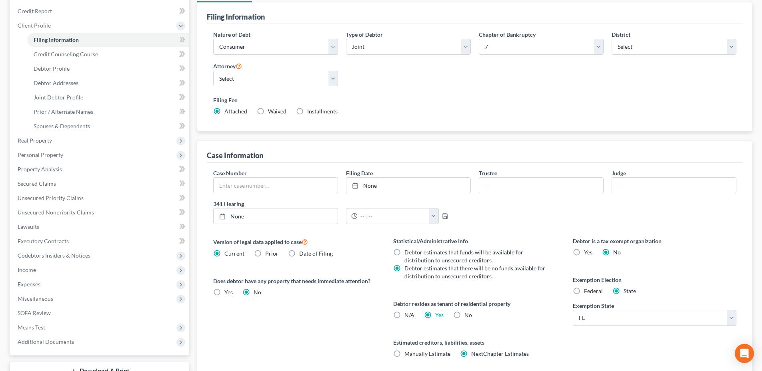
scroll to position [120, 0]
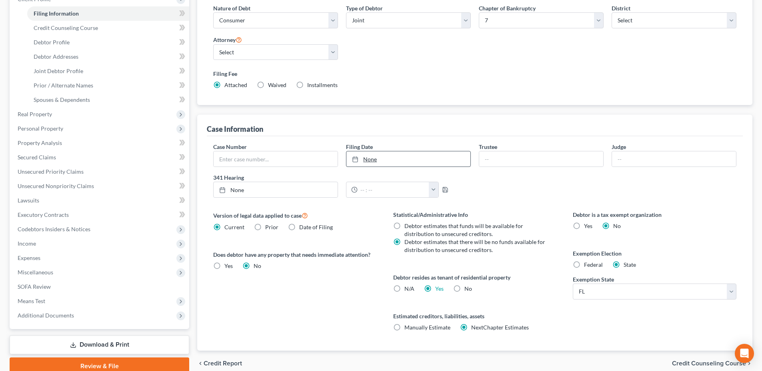
click at [370, 159] on link "None" at bounding box center [408, 159] width 124 height 15
type input "[DATE]"
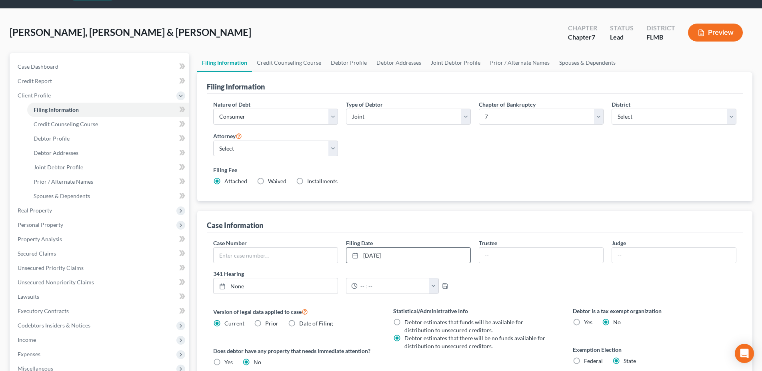
scroll to position [0, 0]
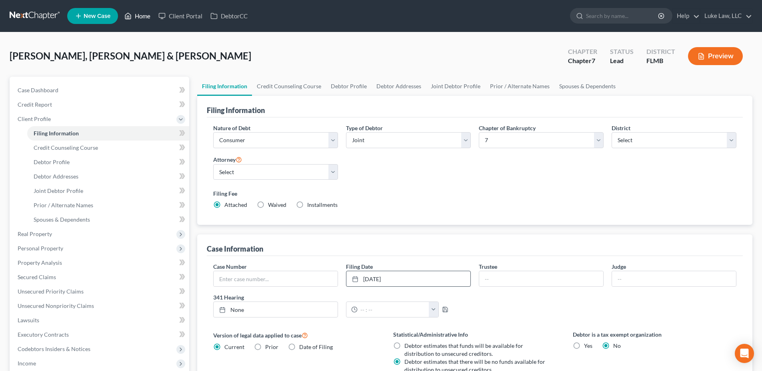
click at [145, 17] on link "Home" at bounding box center [137, 16] width 34 height 14
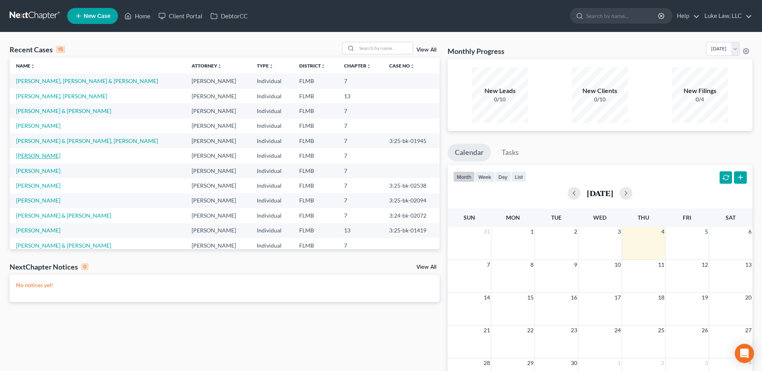
click at [36, 156] on link "[PERSON_NAME]" at bounding box center [38, 155] width 44 height 7
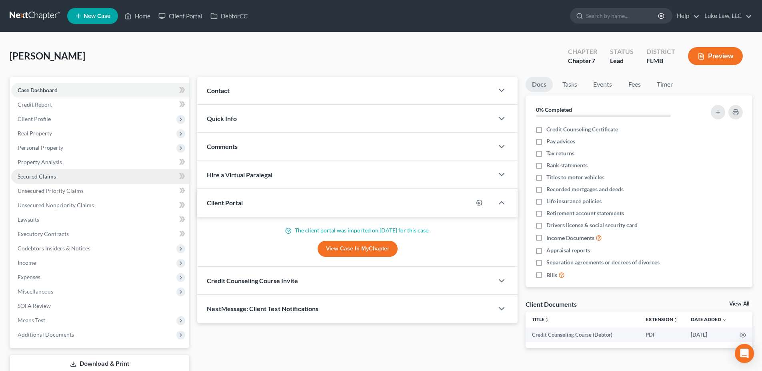
click at [62, 176] on link "Secured Claims" at bounding box center [100, 177] width 178 height 14
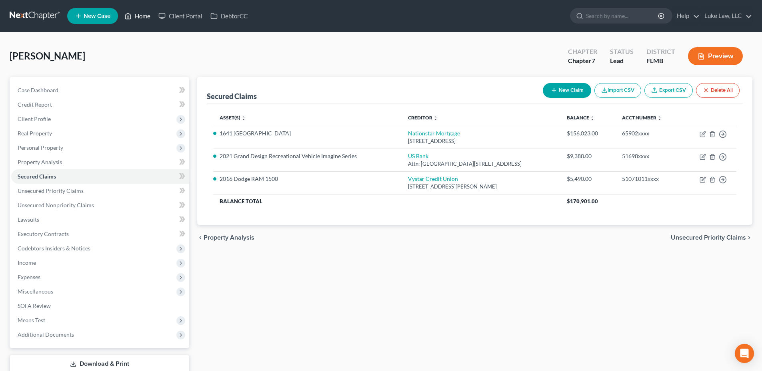
click at [143, 15] on link "Home" at bounding box center [137, 16] width 34 height 14
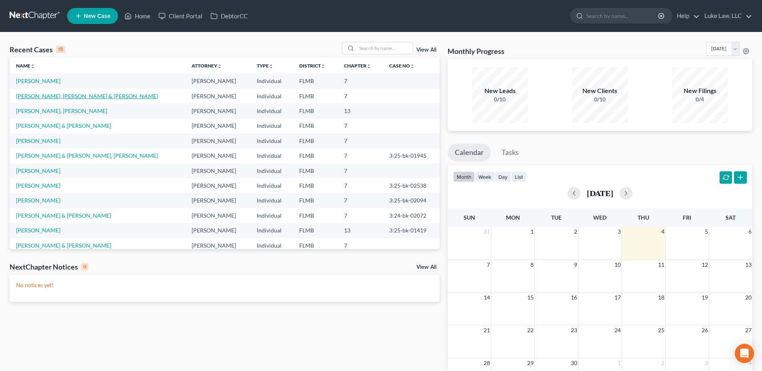
click at [91, 98] on link "[PERSON_NAME], [PERSON_NAME] & [PERSON_NAME]" at bounding box center [87, 96] width 142 height 7
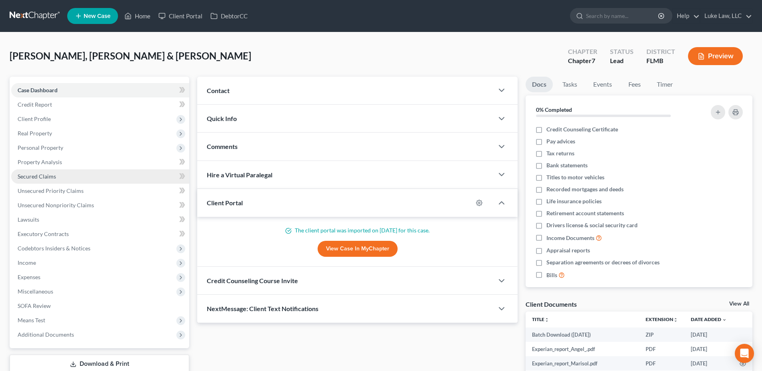
click at [64, 177] on link "Secured Claims" at bounding box center [100, 177] width 178 height 14
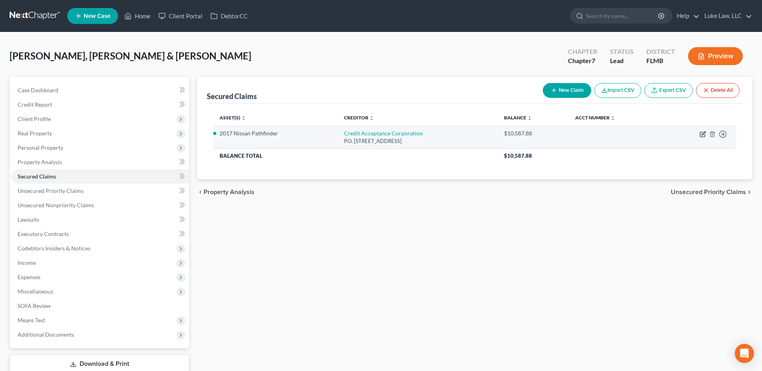
click at [703, 134] on icon "button" at bounding box center [702, 134] width 6 height 6
select select "23"
select select "16"
select select "1"
select select "0"
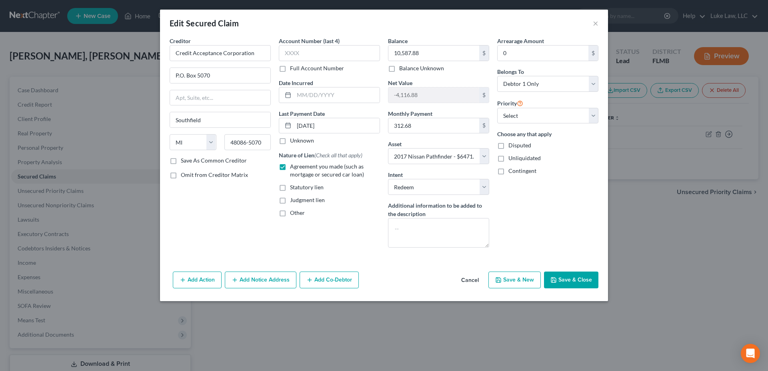
click at [582, 283] on button "Save & Close" at bounding box center [571, 280] width 54 height 17
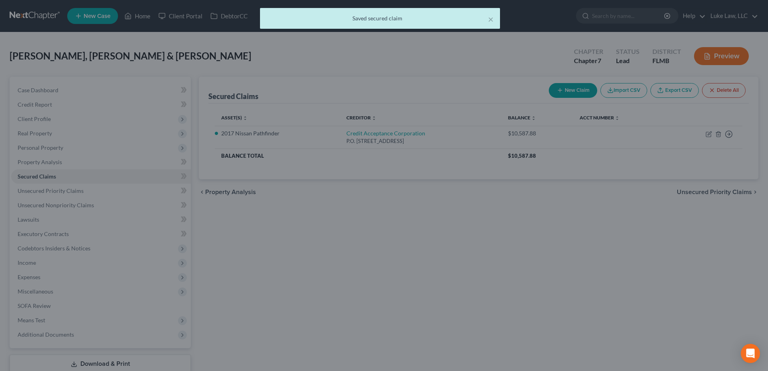
select select "16"
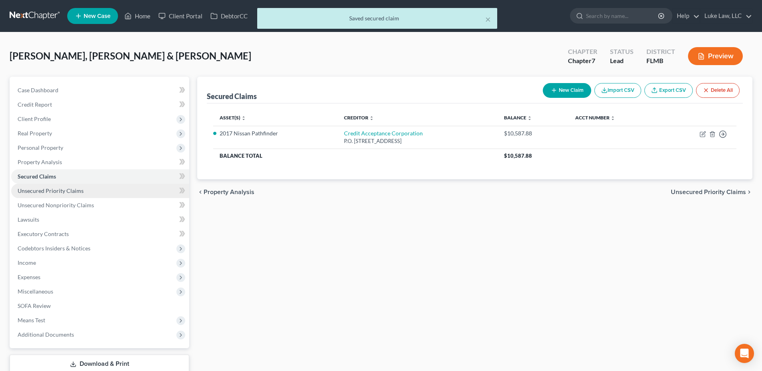
click at [65, 193] on span "Unsecured Priority Claims" at bounding box center [51, 191] width 66 height 7
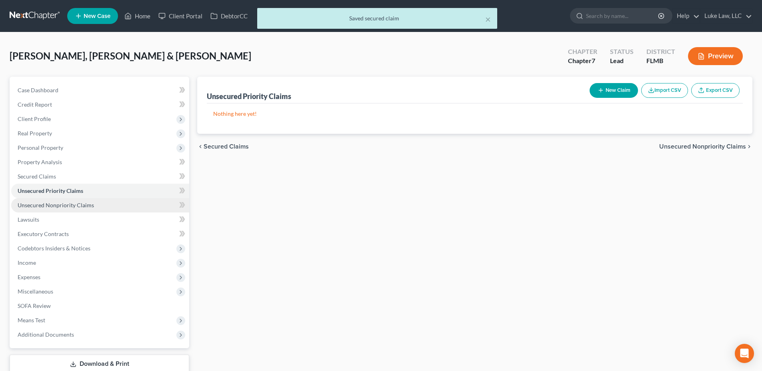
click at [68, 207] on span "Unsecured Nonpriority Claims" at bounding box center [56, 205] width 76 height 7
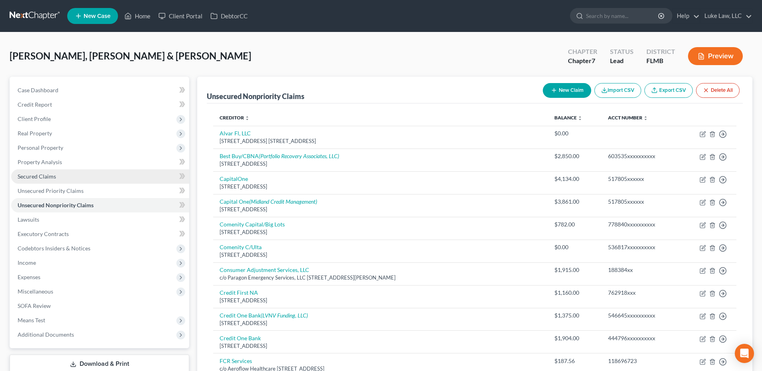
click at [53, 179] on span "Secured Claims" at bounding box center [37, 176] width 38 height 7
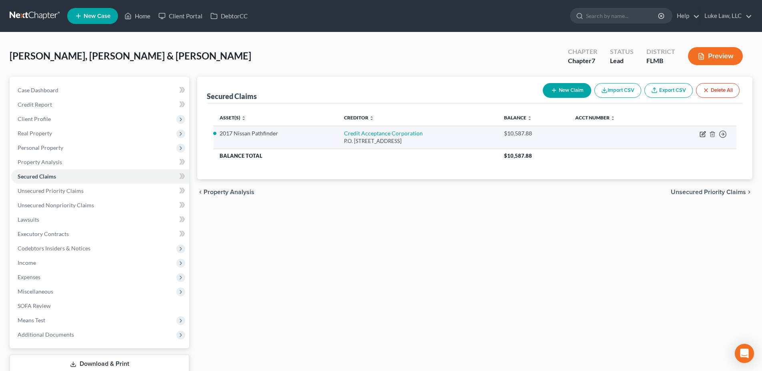
click at [703, 134] on icon "button" at bounding box center [703, 134] width 4 height 4
select select "23"
select select "16"
select select "1"
select select "0"
